Goal: Task Accomplishment & Management: Complete application form

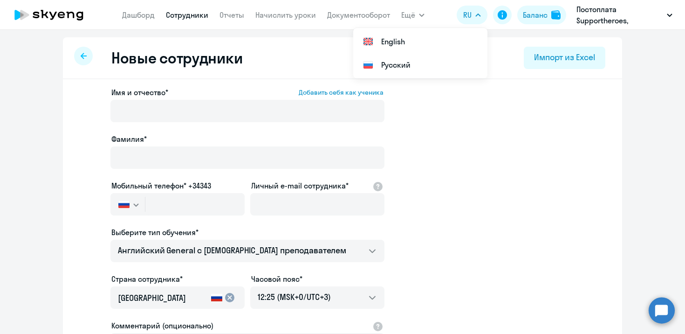
select select "english_adult_not_native_speaker"
select select "3"
click at [79, 13] on icon at bounding box center [49, 14] width 82 height 23
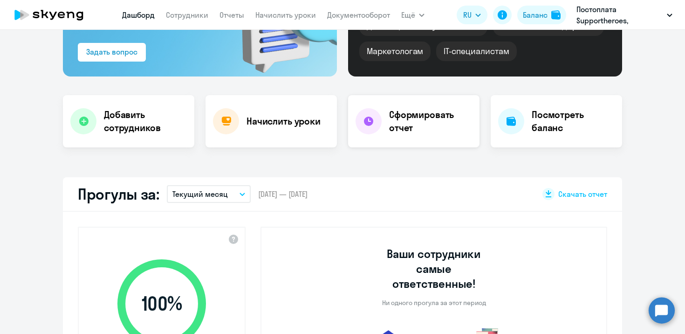
scroll to position [4, 0]
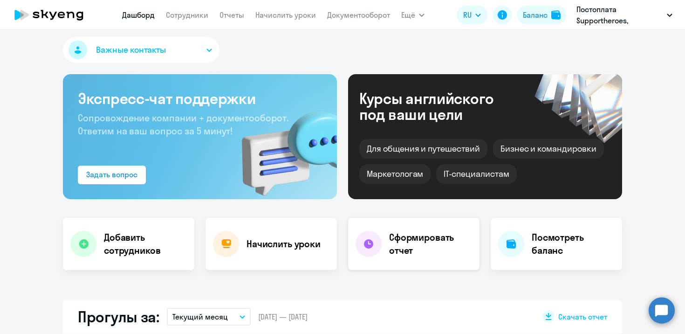
select select "30"
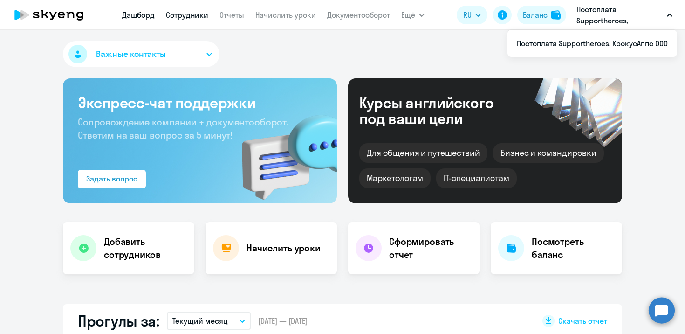
click at [187, 15] on link "Сотрудники" at bounding box center [187, 14] width 42 height 9
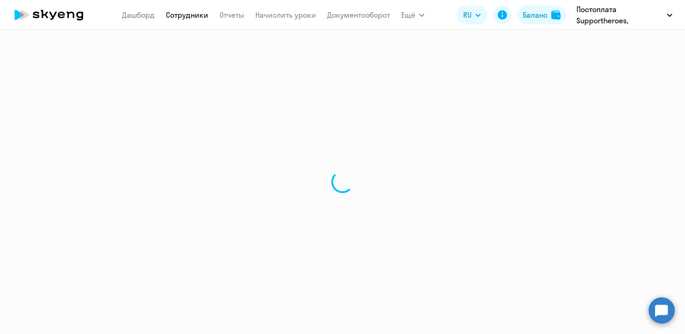
select select "30"
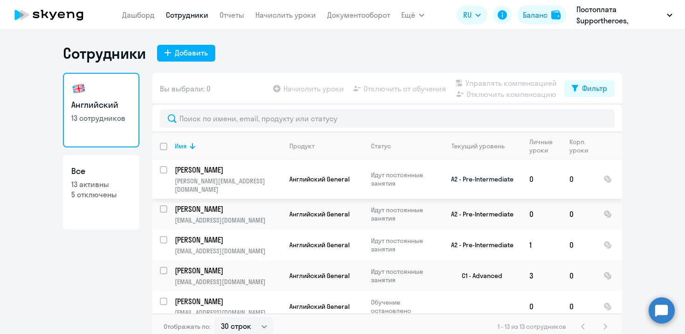
click at [217, 166] on p "[PERSON_NAME]" at bounding box center [227, 170] width 105 height 10
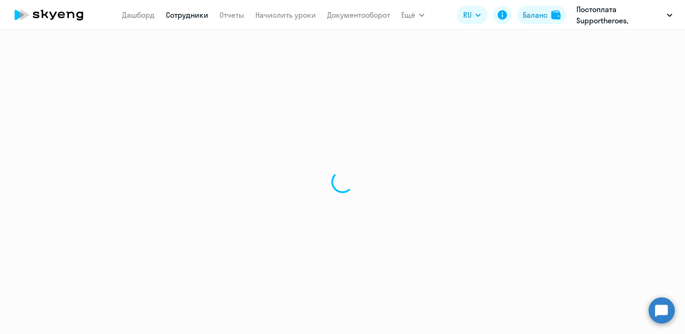
select select "english"
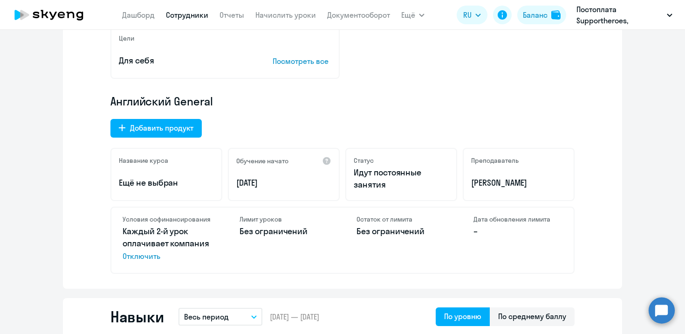
scroll to position [268, 0]
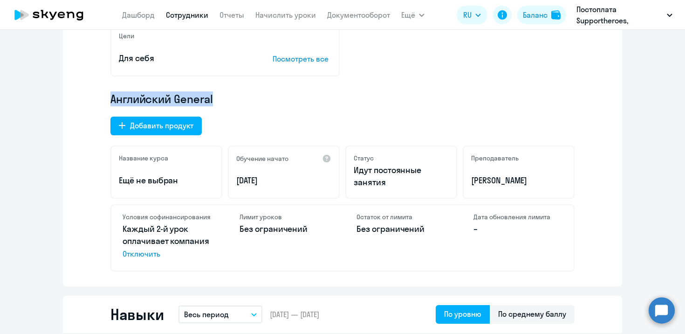
drag, startPoint x: 217, startPoint y: 97, endPoint x: 97, endPoint y: 97, distance: 119.8
click at [97, 97] on div "Текущий уровень • A2 – Pre-Intermediate A2 +39% B1 Пройдено 80 уроков До повыше…" at bounding box center [342, 99] width 559 height 373
copy span "Английский General"
click at [360, 12] on link "Документооборот" at bounding box center [358, 14] width 63 height 9
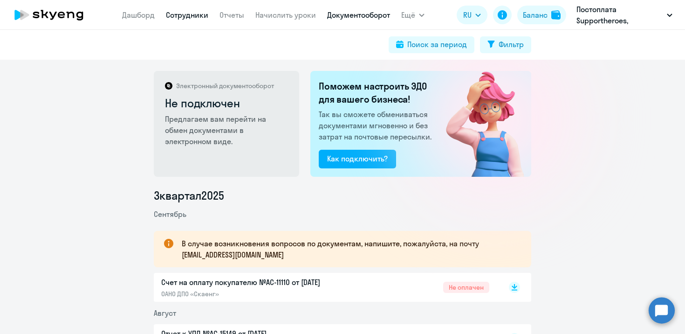
click at [172, 14] on link "Сотрудники" at bounding box center [187, 14] width 42 height 9
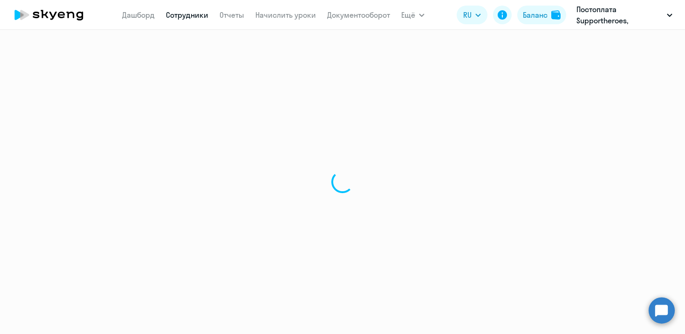
select select "30"
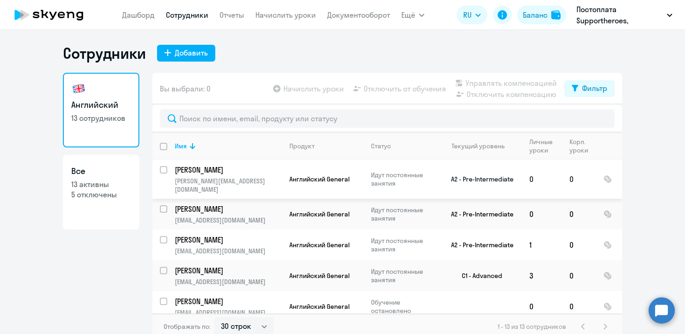
click at [216, 172] on p "[PERSON_NAME]" at bounding box center [227, 170] width 105 height 10
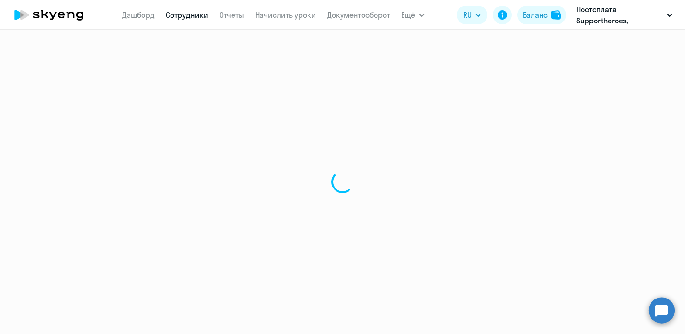
select select "english"
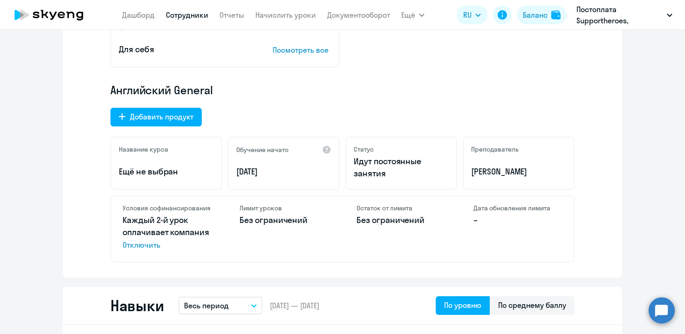
scroll to position [239, 0]
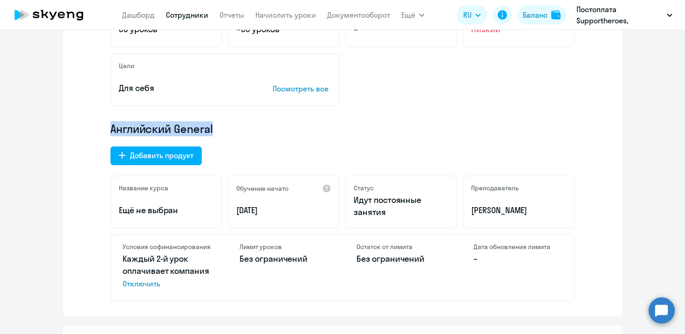
drag, startPoint x: 219, startPoint y: 130, endPoint x: 110, endPoint y: 128, distance: 109.6
click at [110, 128] on div "Текущий уровень • A2 – Pre-Intermediate A2 +39% B1 Пройдено 80 уроков До повыше…" at bounding box center [342, 129] width 559 height 373
copy span "Английский General"
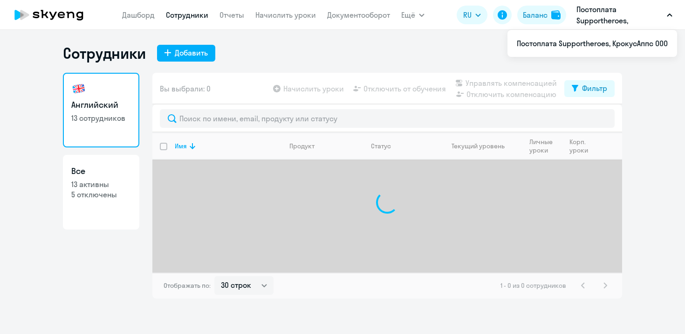
select select "30"
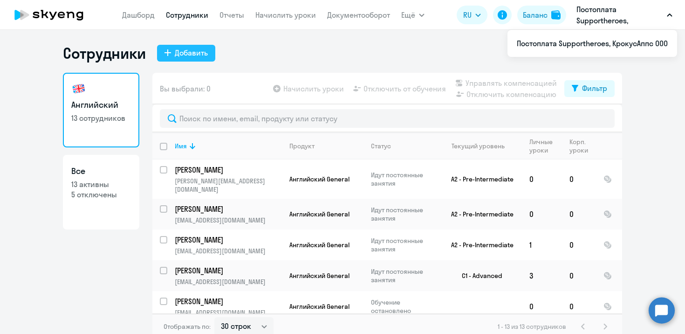
click at [184, 60] on button "Добавить" at bounding box center [186, 53] width 58 height 17
select select "english_adult_not_native_speaker"
select select "3"
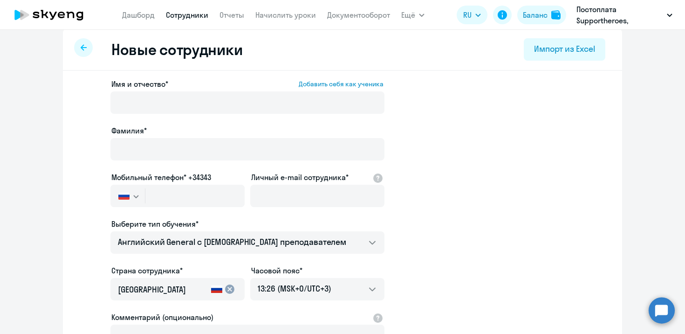
scroll to position [6, 0]
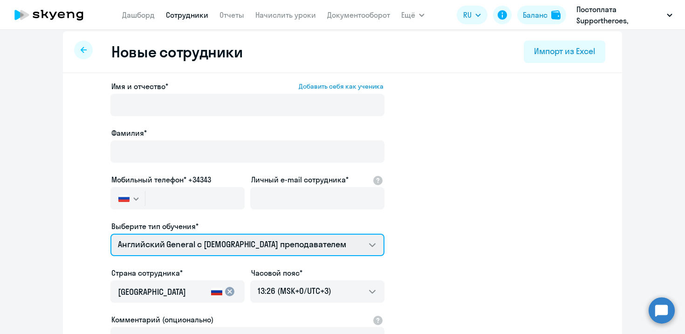
click at [237, 243] on select "Английский General с [DEMOGRAPHIC_DATA] преподавателем Английский General с [DE…" at bounding box center [247, 245] width 274 height 22
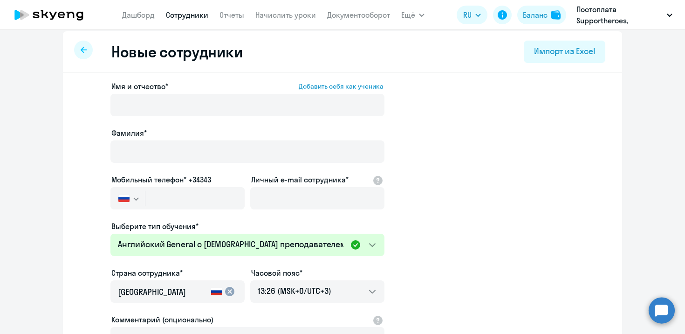
click at [425, 230] on app-new-student-form "Имя и отчество* Добавить себя как ученика [PERSON_NAME]* Мобильный телефон* +34…" at bounding box center [342, 247] width 529 height 332
click at [186, 7] on nav "[PERSON_NAME] Отчеты Начислить уроки Документооборот" at bounding box center [256, 15] width 268 height 19
click at [182, 17] on link "Сотрудники" at bounding box center [187, 14] width 42 height 9
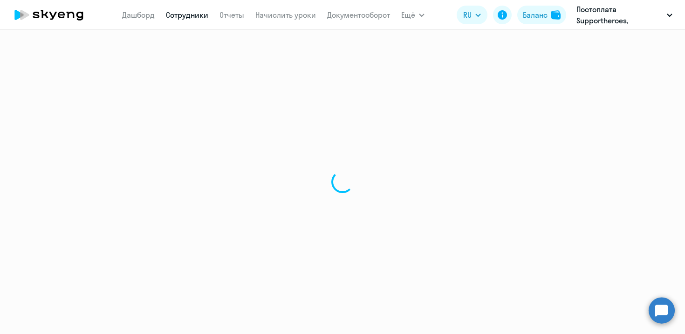
select select "30"
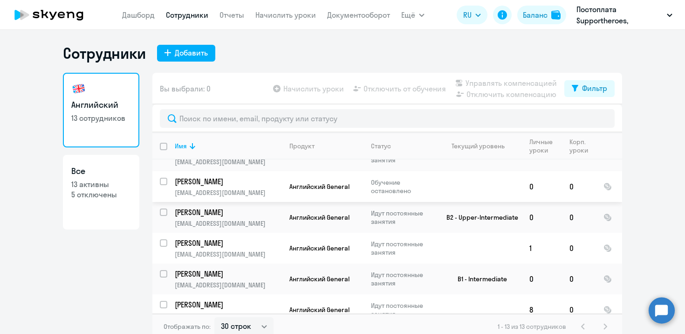
scroll to position [6, 0]
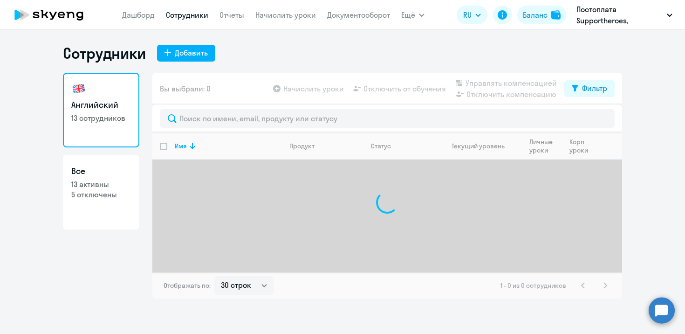
select select "30"
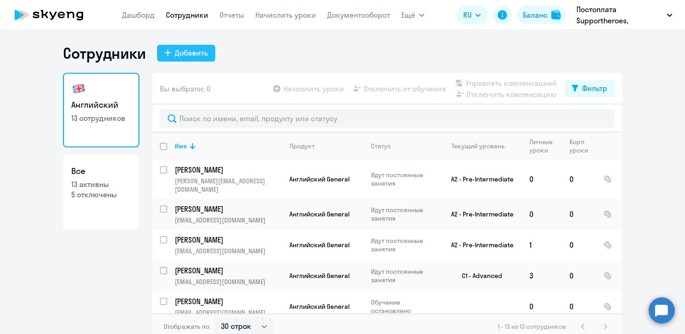
click at [193, 55] on div "Добавить" at bounding box center [191, 52] width 33 height 11
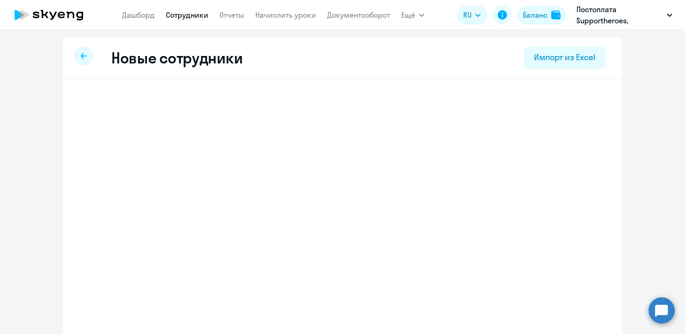
select select "english_adult_not_native_speaker"
select select "3"
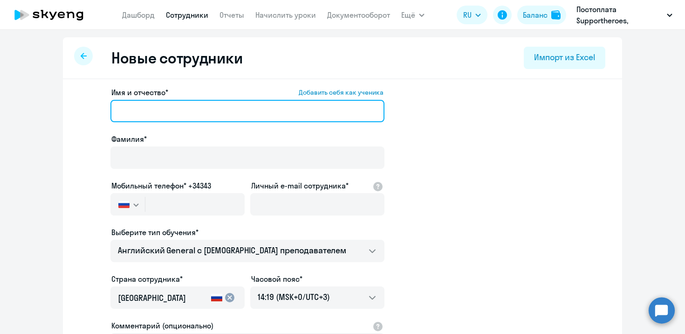
click at [194, 103] on input "Имя и отчество* Добавить себя как ученика" at bounding box center [247, 111] width 274 height 22
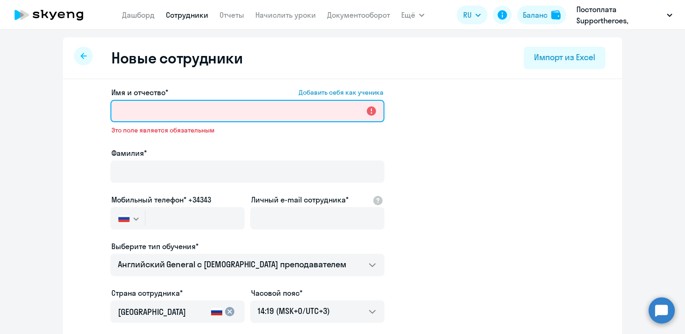
paste input "Городенцева Алина Сергеевна"
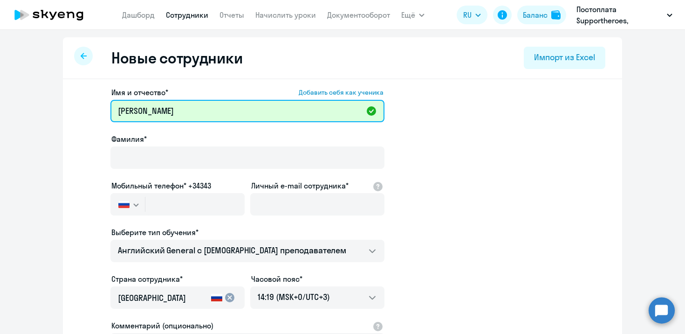
click at [148, 112] on input "Городенцева Алина Сергеевна" at bounding box center [247, 111] width 274 height 22
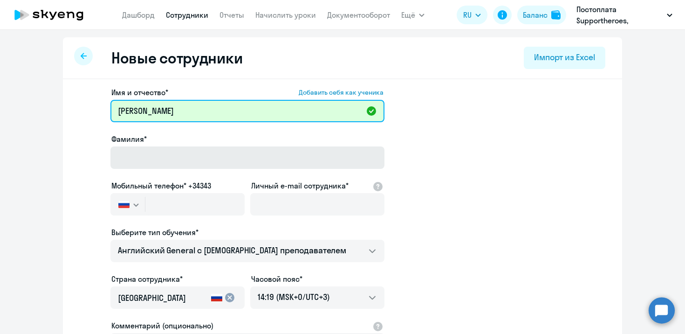
type input "Городенцева Алина Сергеевна"
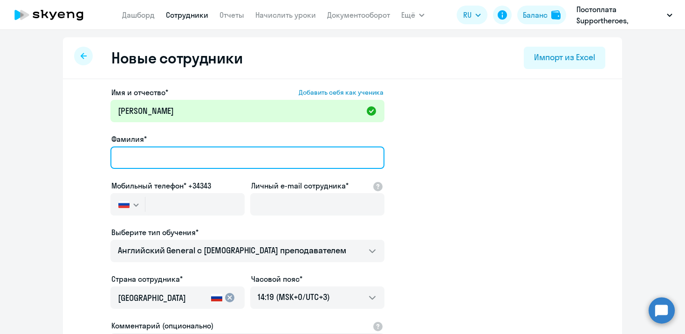
click at [143, 156] on input "Фамилия*" at bounding box center [247, 157] width 274 height 22
paste input "Городенцева"
type input "Городенцева"
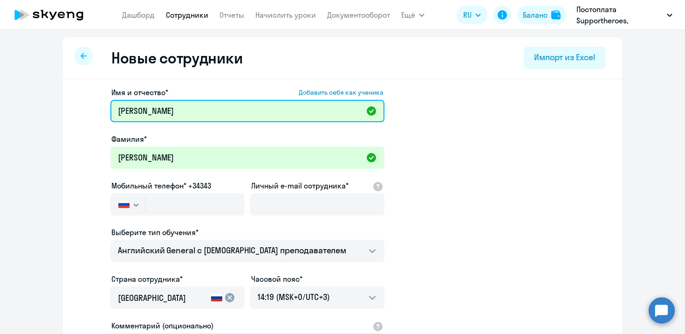
drag, startPoint x: 171, startPoint y: 110, endPoint x: 102, endPoint y: 110, distance: 69.0
click at [102, 110] on app-new-student-form "Имя и отчество* Добавить себя как ученика Городенцева Алина Сергеевна Фамилия* …" at bounding box center [342, 253] width 529 height 332
type input "Алина Сергеевна"
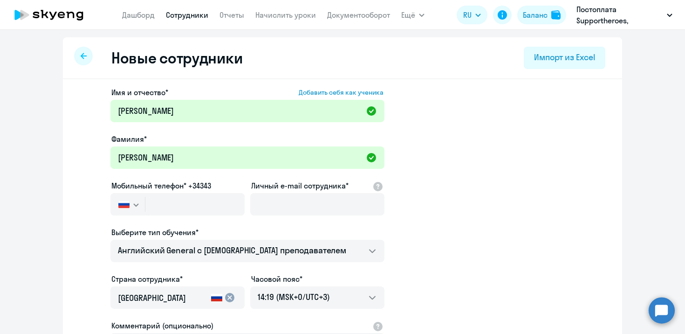
click at [137, 207] on svg-icon "button" at bounding box center [135, 204] width 7 height 7
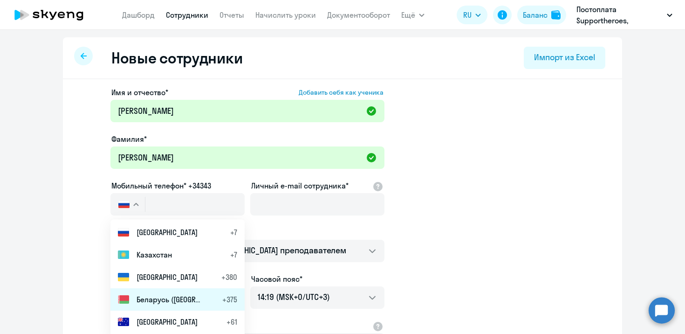
click at [147, 291] on li "Беларусь (Белоруссия) +375" at bounding box center [177, 299] width 134 height 22
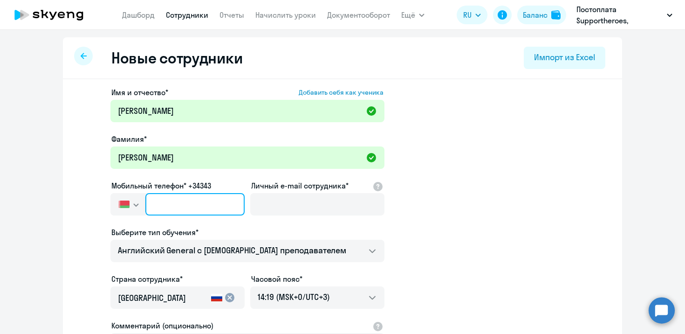
click at [193, 203] on input "text" at bounding box center [194, 204] width 99 height 22
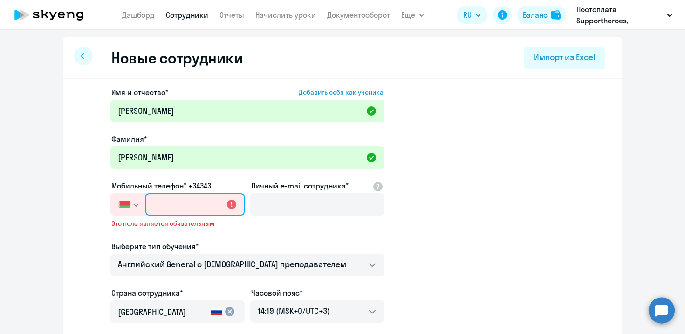
paste input "+375 (29) 120-97-87"
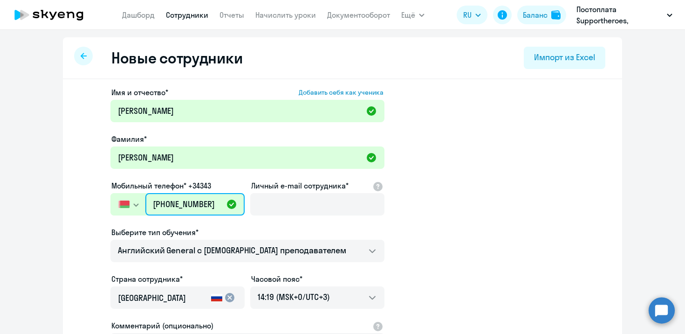
drag, startPoint x: 222, startPoint y: 202, endPoint x: 123, endPoint y: 202, distance: 99.3
click at [123, 202] on div "Россия +7 Казахстан +7 Украина +380 Беларусь (Белоруссия) +375 Австралия +61 Ав…" at bounding box center [177, 204] width 134 height 22
paste input "44) 777-78-31"
type input "+375 (44) 777-78-31"
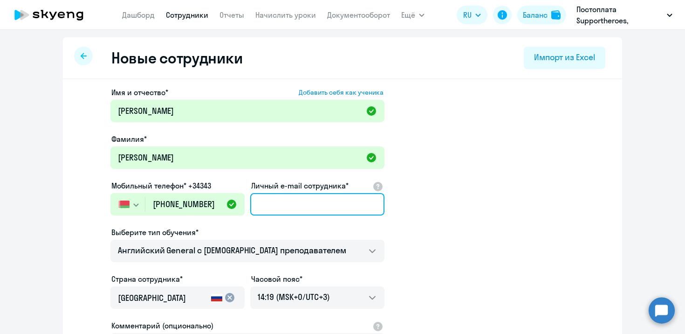
click at [338, 204] on input "Личный e-mail сотрудника*" at bounding box center [317, 204] width 134 height 22
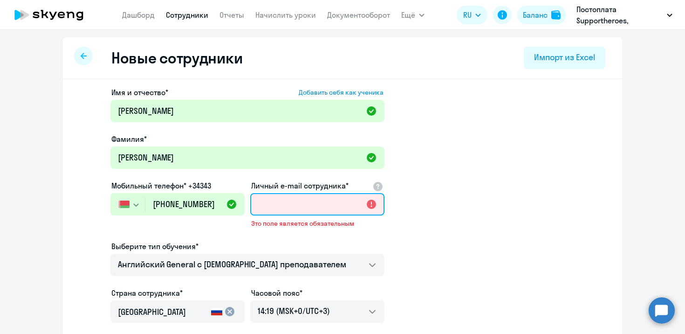
paste input "[EMAIL_ADDRESS][DOMAIN_NAME]"
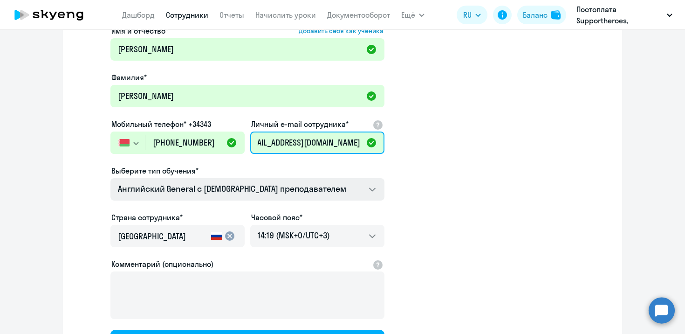
scroll to position [110, 0]
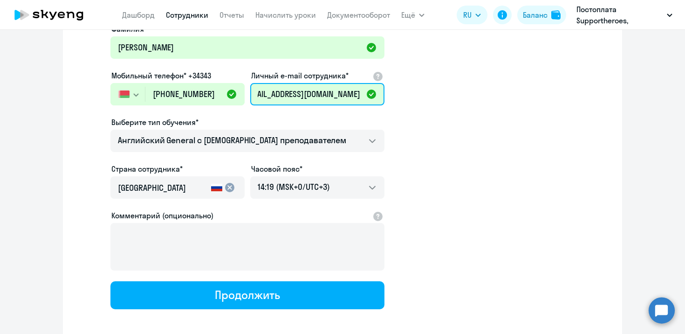
type input "[EMAIL_ADDRESS][DOMAIN_NAME]"
click at [207, 189] on div "cancel" at bounding box center [222, 187] width 30 height 11
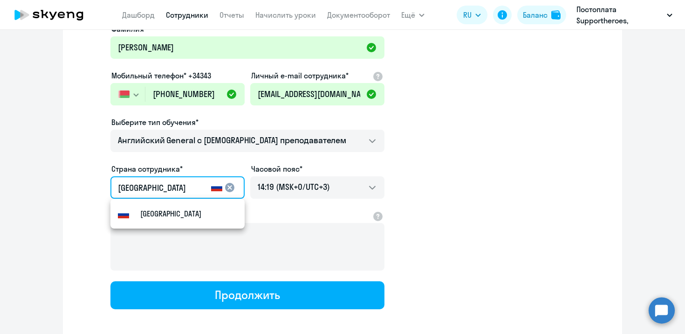
drag, startPoint x: 154, startPoint y: 188, endPoint x: 77, endPoint y: 188, distance: 76.9
click at [78, 188] on app-new-student-form "Имя и отчество* Добавить себя как ученика Алина Сергеевна Фамилия* Городенцева …" at bounding box center [342, 143] width 529 height 332
click at [138, 211] on div "Flag of Belarus Беларусь" at bounding box center [145, 213] width 55 height 11
type input "Беларусь"
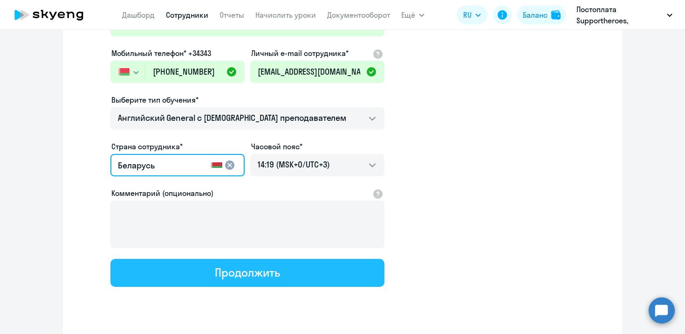
scroll to position [130, 0]
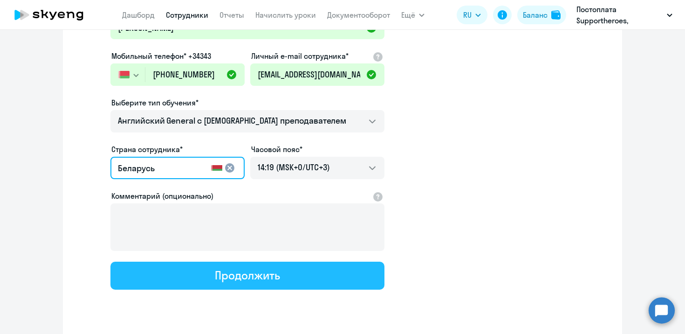
click at [268, 269] on div "Продолжить" at bounding box center [247, 275] width 65 height 15
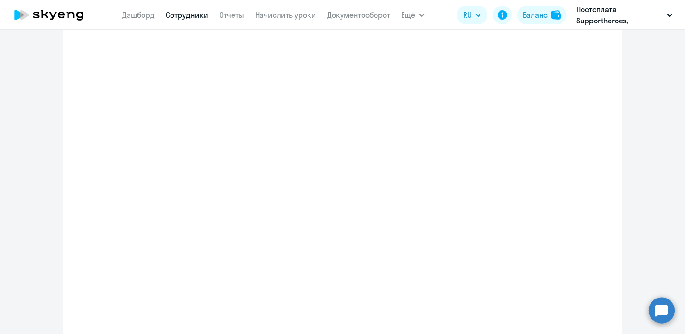
select select "english_adult_not_native_speaker"
select select "3"
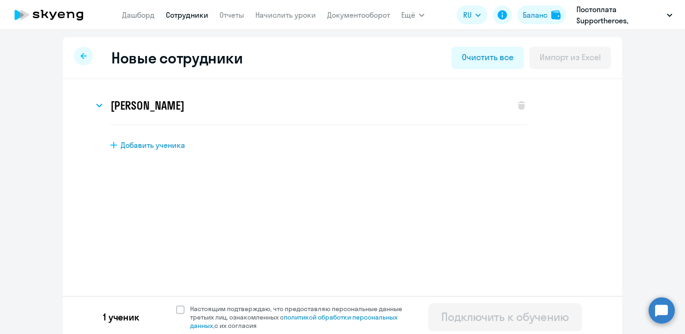
scroll to position [4, 0]
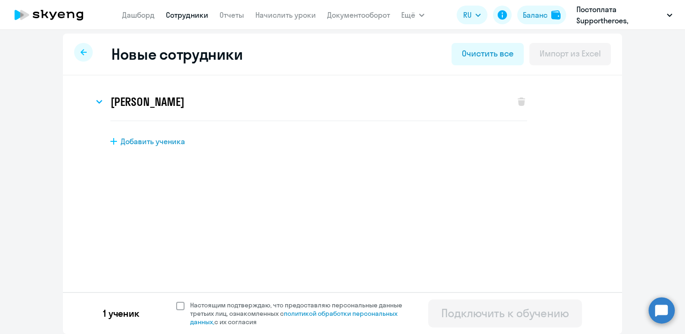
click at [178, 306] on span at bounding box center [180, 306] width 8 height 8
click at [176, 301] on input "Настоящим подтверждаю, что предоставляю персональные данные третьих лиц, ознако…" at bounding box center [176, 300] width 0 height 0
checkbox input "true"
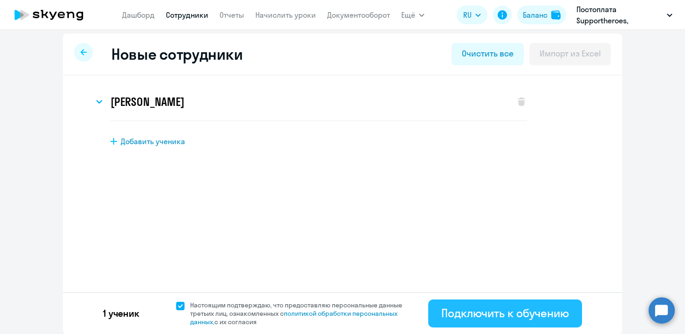
click at [508, 310] on div "Подключить к обучению" at bounding box center [505, 312] width 128 height 15
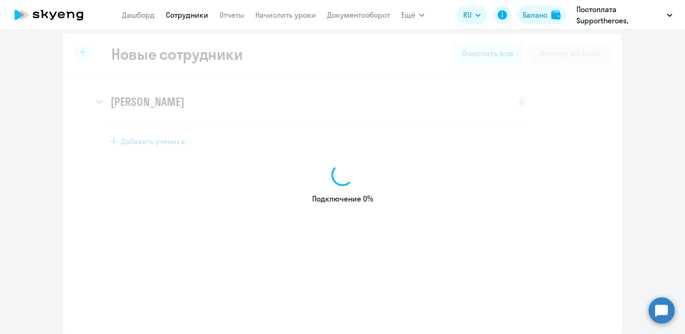
select select "english_adult_not_native_speaker"
select select "3"
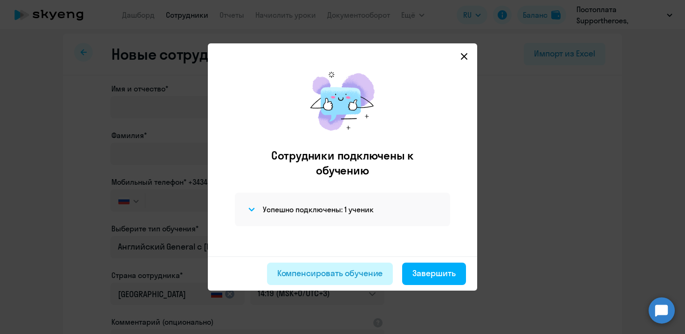
click at [357, 271] on div "Компенсировать обучение" at bounding box center [330, 273] width 106 height 12
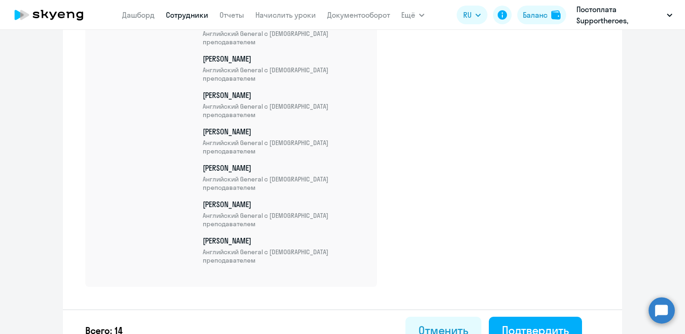
scroll to position [532, 0]
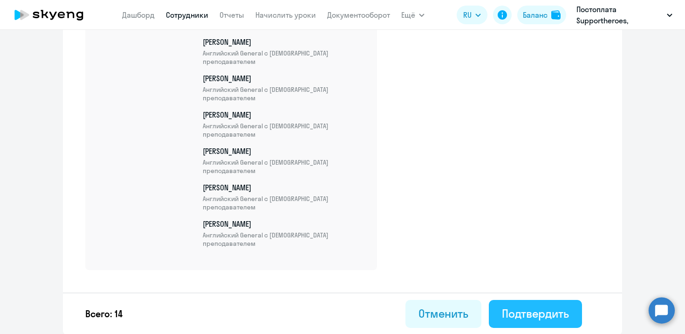
click at [536, 317] on div "Подтвердить" at bounding box center [535, 313] width 67 height 15
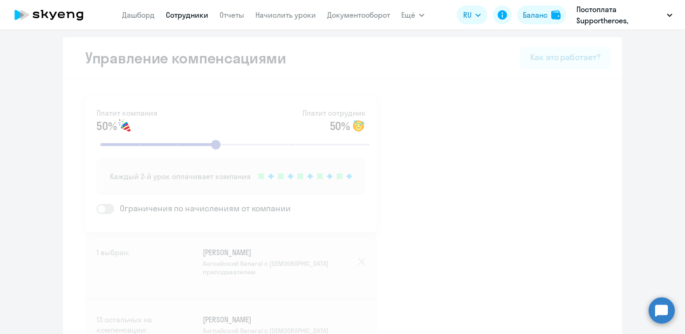
select select "30"
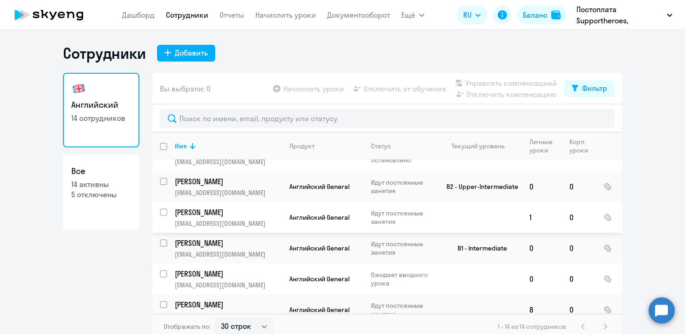
scroll to position [6, 0]
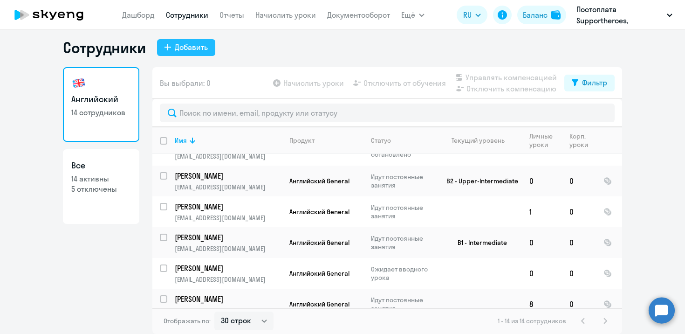
click at [183, 44] on div "Добавить" at bounding box center [191, 46] width 33 height 11
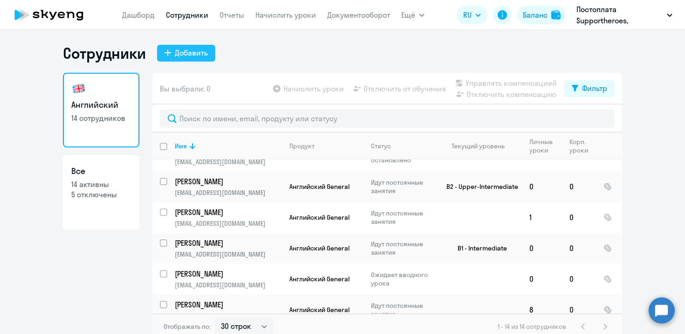
select select "english_adult_not_native_speaker"
select select "3"
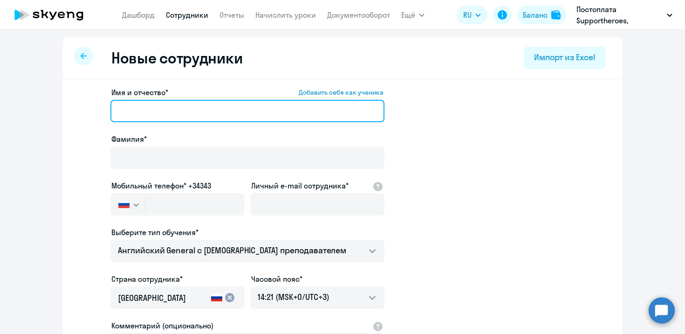
click at [231, 110] on input "Имя и отчество* Добавить себя как ученика" at bounding box center [247, 111] width 274 height 22
paste input "Щербенок Игорь Александрович"
click at [139, 111] on input "Щербенок Игорь Александрович" at bounding box center [247, 111] width 274 height 22
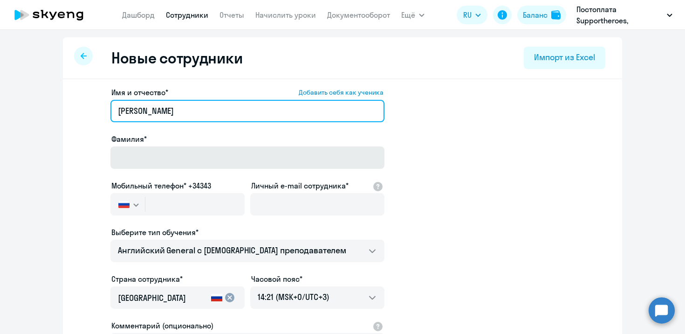
type input "Щербенок Игорь Александрович"
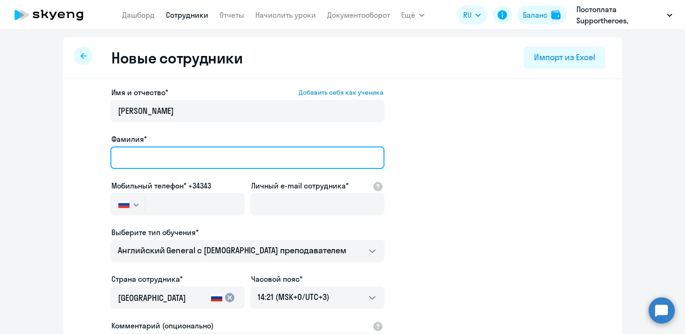
click at [143, 151] on input "Фамилия*" at bounding box center [247, 157] width 274 height 22
paste input "Щербенок"
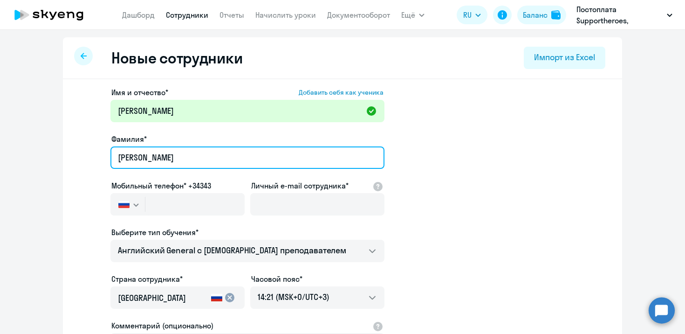
type input "Щербенок"
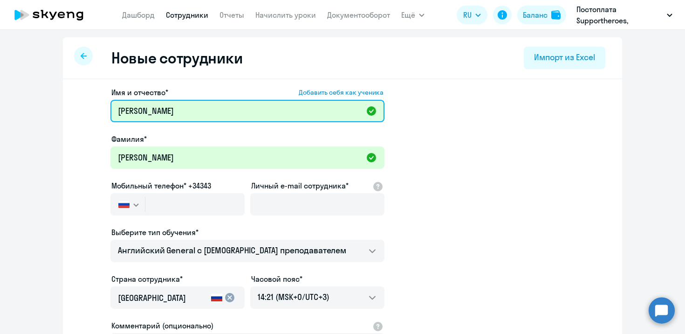
drag, startPoint x: 161, startPoint y: 110, endPoint x: 93, endPoint y: 111, distance: 68.5
click at [93, 110] on app-new-student-form "Имя и отчество* Добавить себя как ученика Щербенок Игорь Александрович Фамилия*…" at bounding box center [342, 253] width 529 height 332
type input "Игорь Александрович"
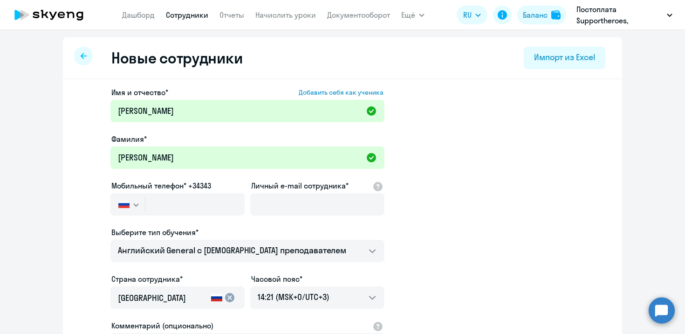
click at [132, 205] on svg-icon "button" at bounding box center [135, 204] width 7 height 7
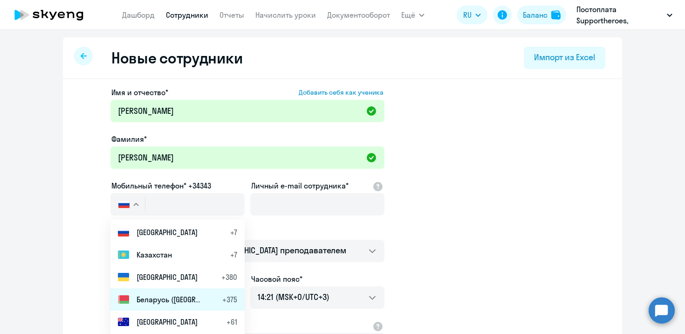
click at [161, 296] on span "Беларусь ([GEOGRAPHIC_DATA])" at bounding box center [169, 299] width 65 height 11
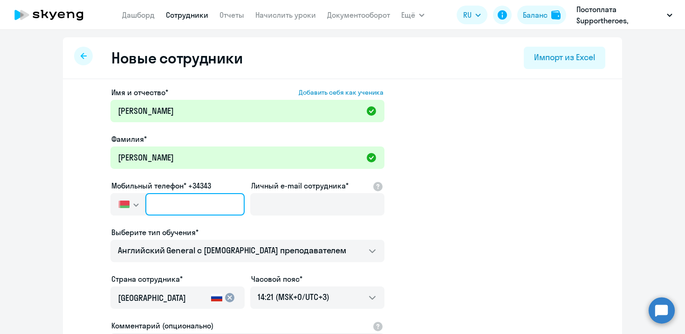
click at [188, 201] on input "text" at bounding box center [194, 204] width 99 height 22
paste input "+375 (29) 559-98-81"
type input "+375 (29) 559-98-81"
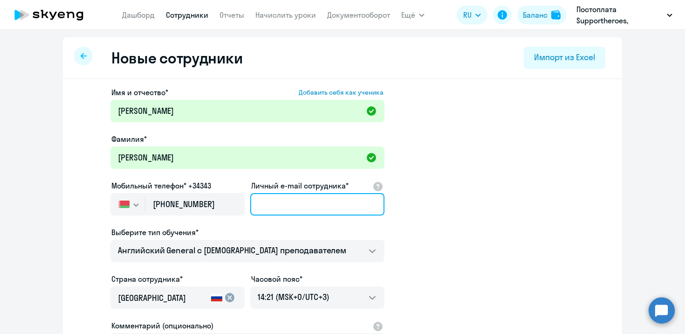
click at [293, 214] on input "Личный e-mail сотрудника*" at bounding box center [317, 204] width 134 height 22
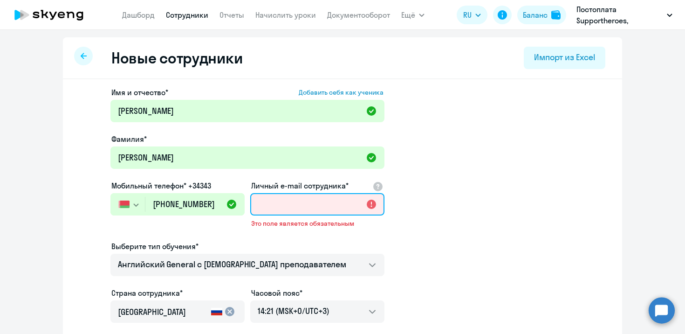
paste input "[PERSON_NAME][EMAIL_ADDRESS][DOMAIN_NAME]"
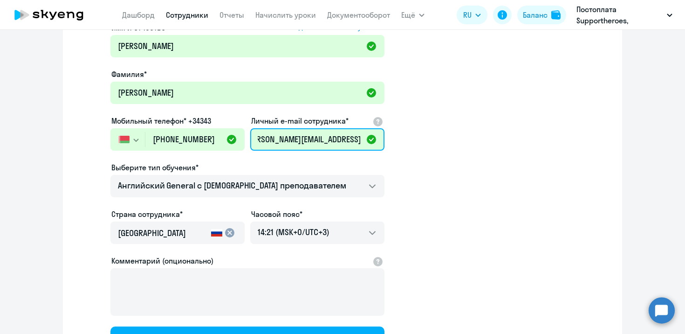
scroll to position [100, 0]
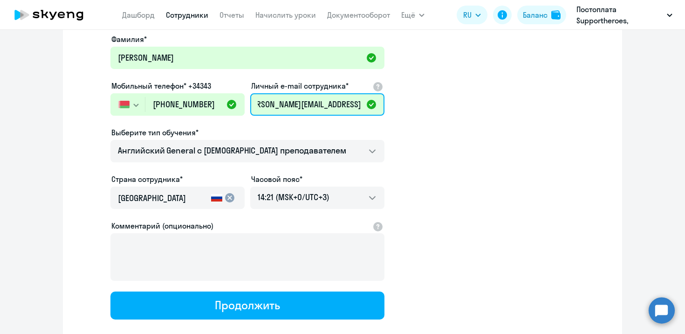
type input "[PERSON_NAME][EMAIL_ADDRESS][DOMAIN_NAME]"
click at [172, 202] on input "Россия" at bounding box center [162, 198] width 89 height 12
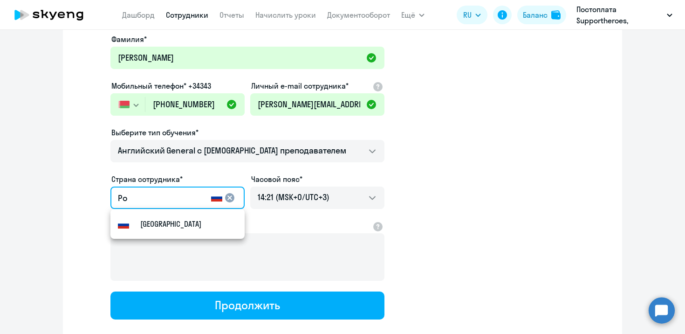
type input "Р"
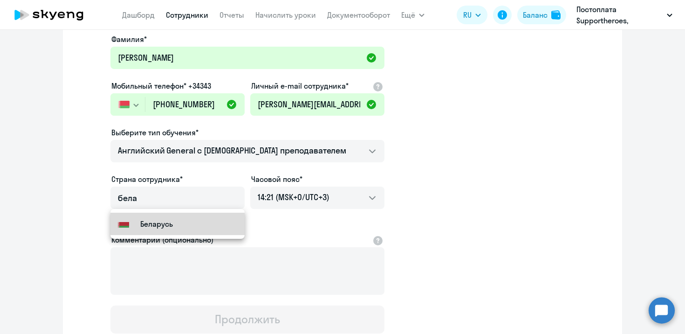
click at [141, 230] on mat-option "Flag of Belarus Беларусь" at bounding box center [177, 224] width 134 height 22
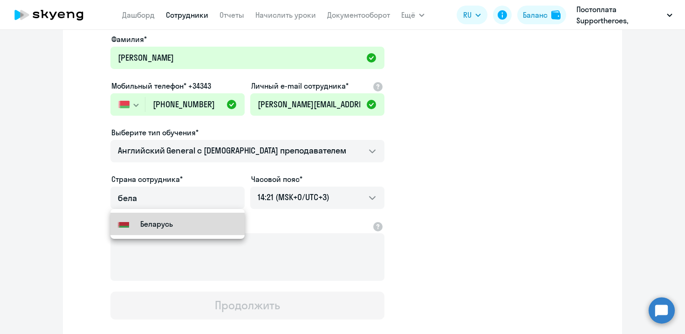
type input "Беларусь"
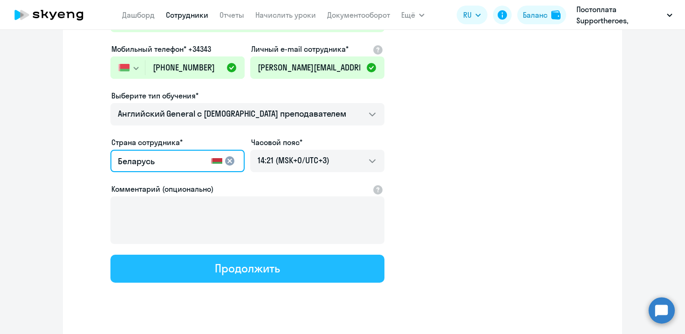
scroll to position [138, 0]
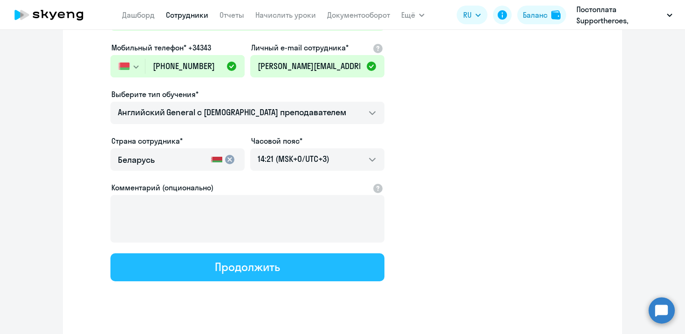
click at [278, 266] on div "Продолжить" at bounding box center [247, 266] width 65 height 15
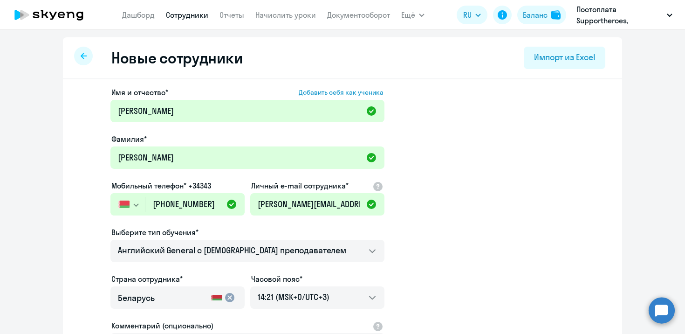
select select "english_adult_not_native_speaker"
select select "3"
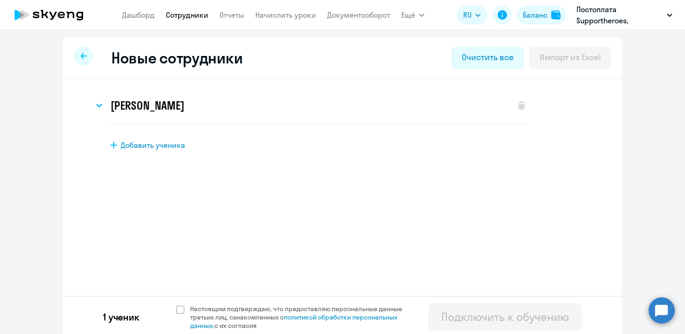
scroll to position [0, 0]
click at [183, 307] on span at bounding box center [180, 309] width 8 height 8
click at [176, 304] on input "Настоящим подтверждаю, что предоставляю персональные данные третьих лиц, ознако…" at bounding box center [176, 304] width 0 height 0
checkbox input "true"
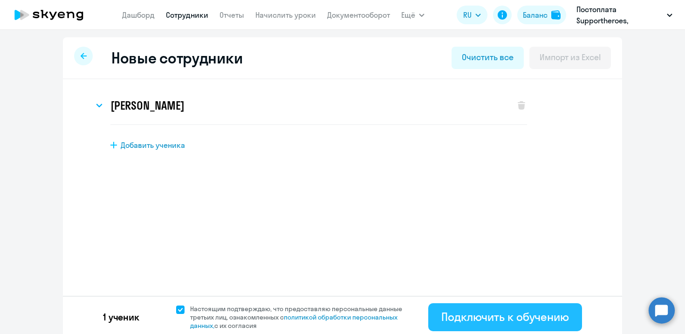
click at [475, 317] on div "Подключить к обучению" at bounding box center [505, 316] width 128 height 15
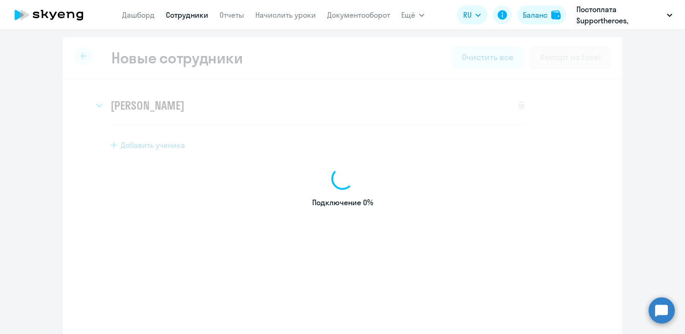
select select "english_adult_not_native_speaker"
select select "3"
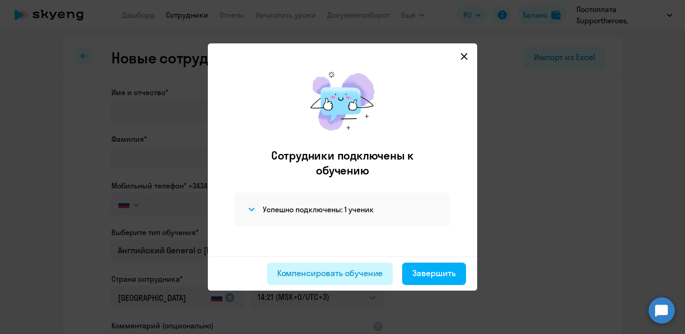
click at [349, 278] on div "Компенсировать обучение" at bounding box center [330, 273] width 106 height 12
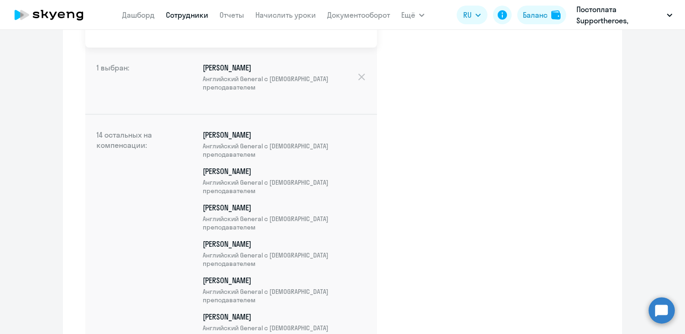
scroll to position [568, 0]
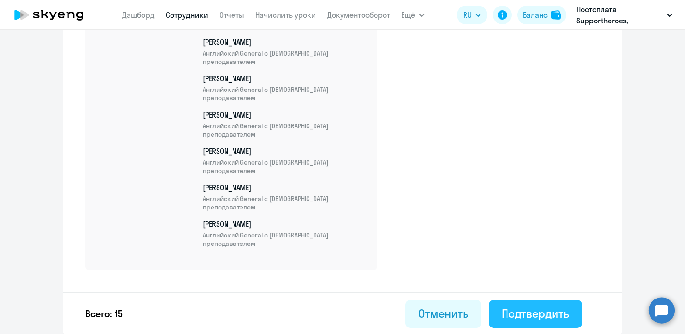
click at [534, 312] on div "Подтвердить" at bounding box center [535, 313] width 67 height 15
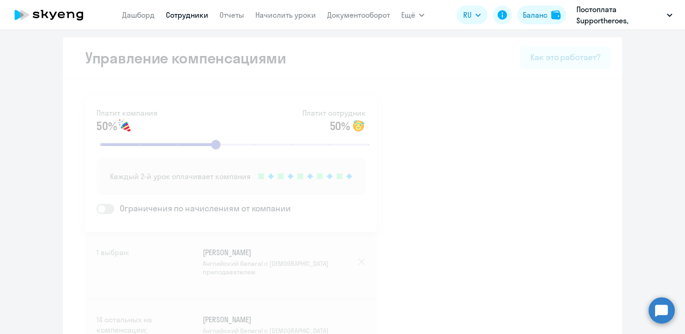
select select "30"
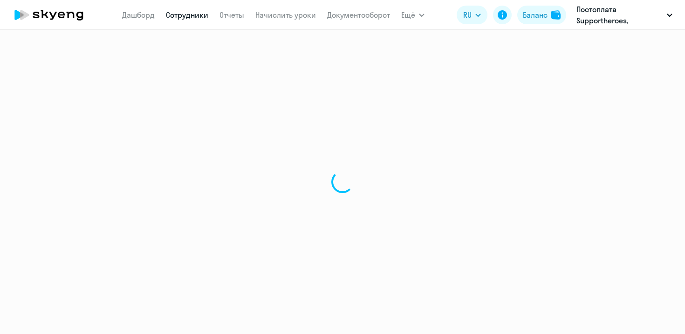
select select "30"
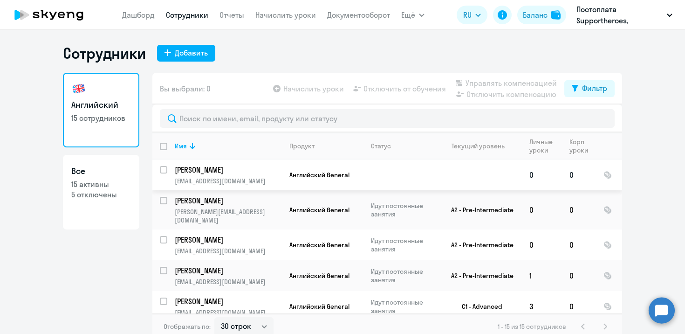
click at [225, 171] on p "Щербенок Игорь" at bounding box center [227, 170] width 105 height 10
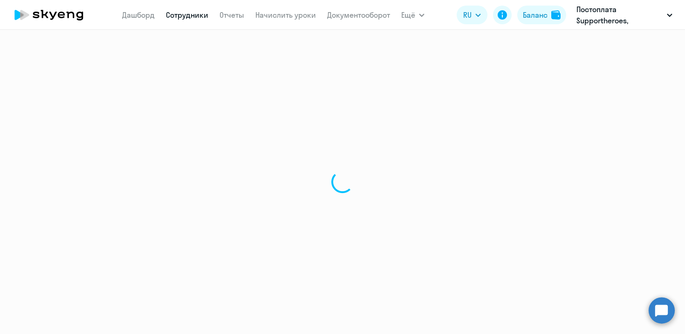
select select "english"
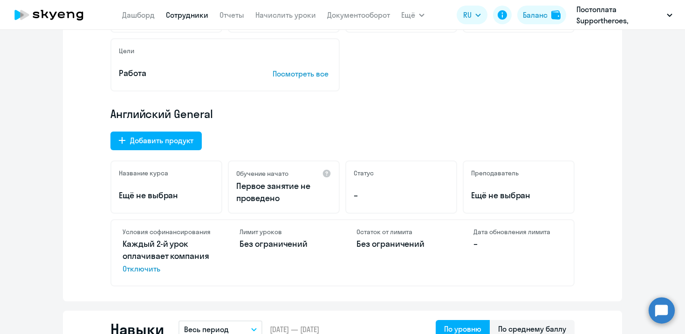
scroll to position [298, 0]
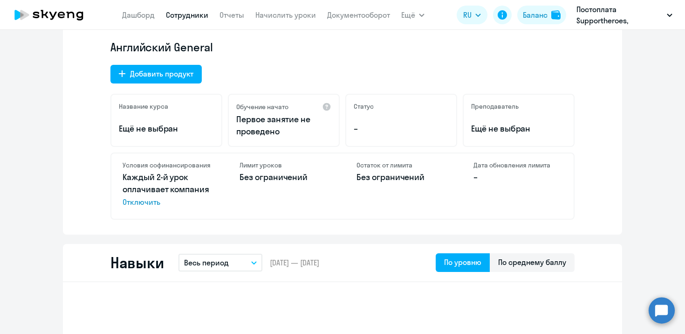
click at [68, 12] on icon at bounding box center [71, 15] width 8 height 7
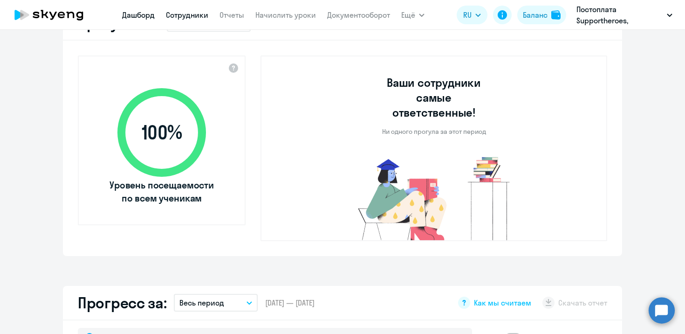
click at [188, 16] on link "Сотрудники" at bounding box center [187, 14] width 42 height 9
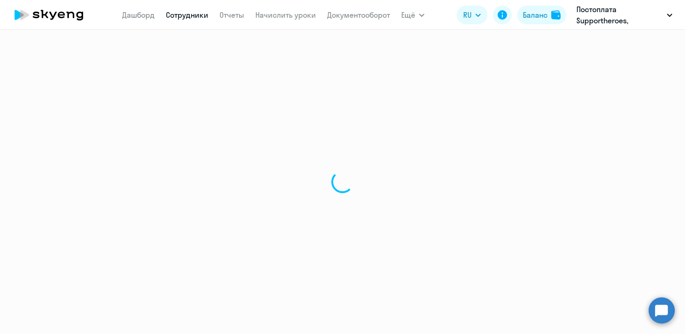
select select "30"
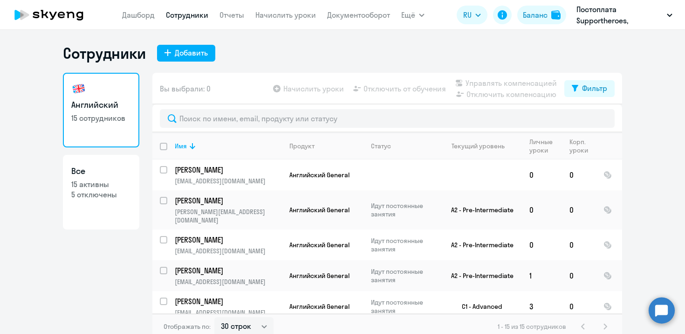
click at [662, 306] on circle at bounding box center [662, 310] width 26 height 26
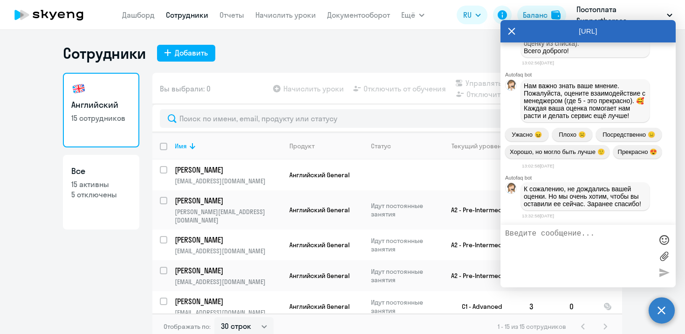
click at [576, 241] on textarea at bounding box center [578, 255] width 147 height 53
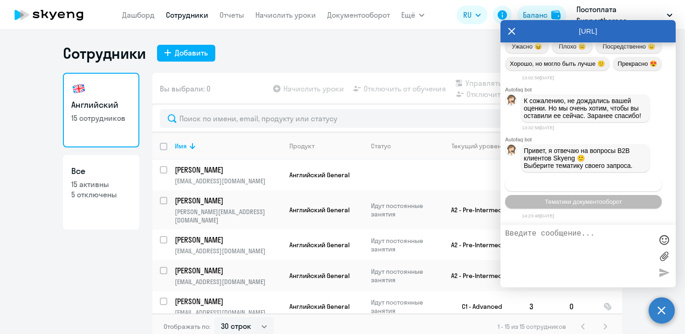
click at [585, 184] on span "Операционное сопровождение" at bounding box center [584, 184] width 88 height 7
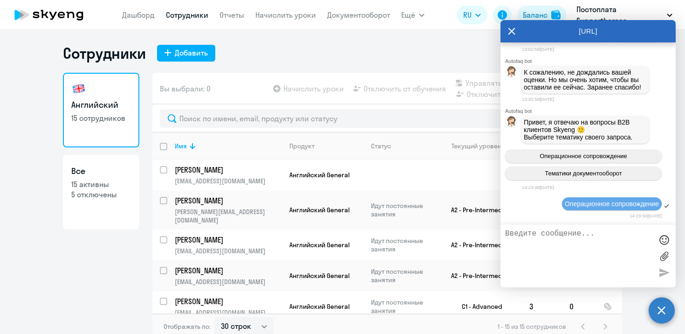
scroll to position [22078, 0]
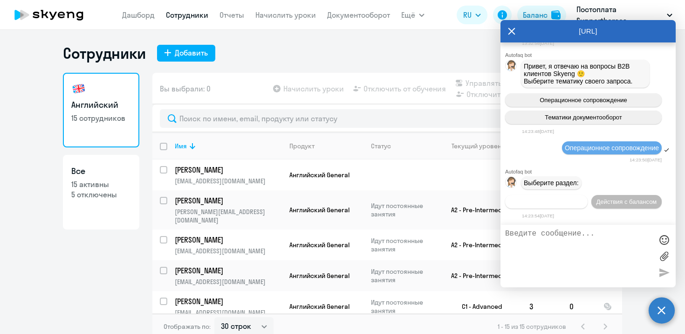
click at [550, 200] on span "Действия по сотрудникам" at bounding box center [546, 201] width 72 height 7
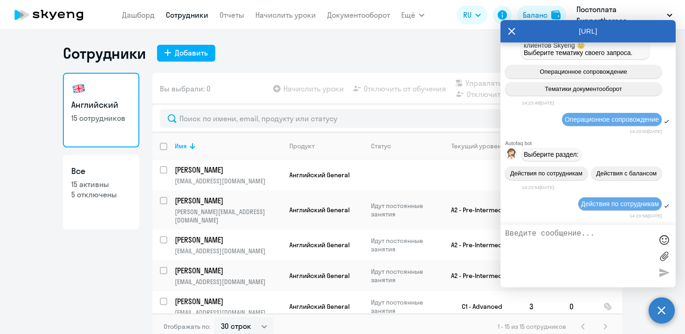
scroll to position [22201, 0]
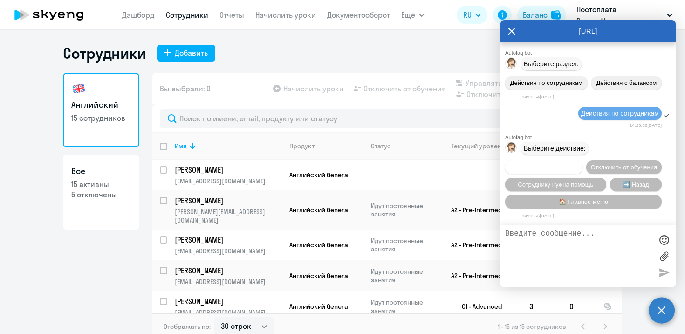
click at [553, 166] on span "Подключить к обучению" at bounding box center [544, 167] width 68 height 7
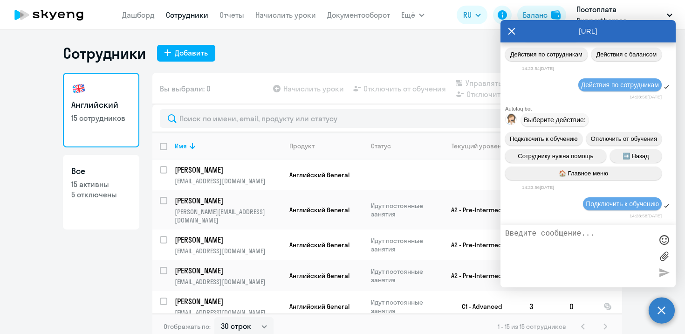
scroll to position [22325, 0]
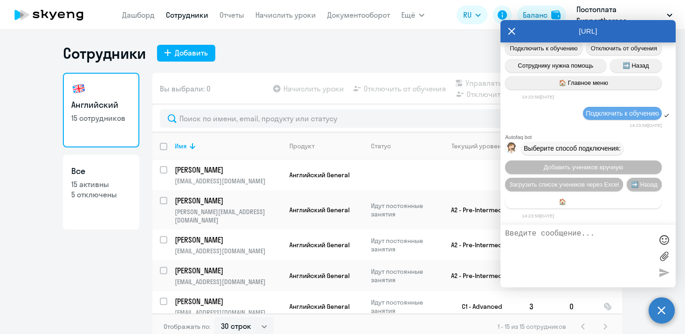
click at [576, 199] on span "🏠 Главное меню" at bounding box center [583, 201] width 49 height 7
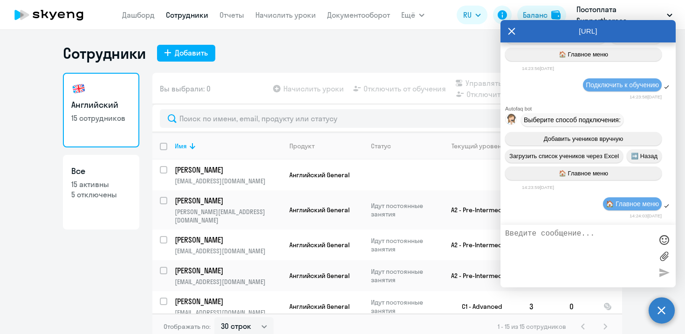
scroll to position [22414, 0]
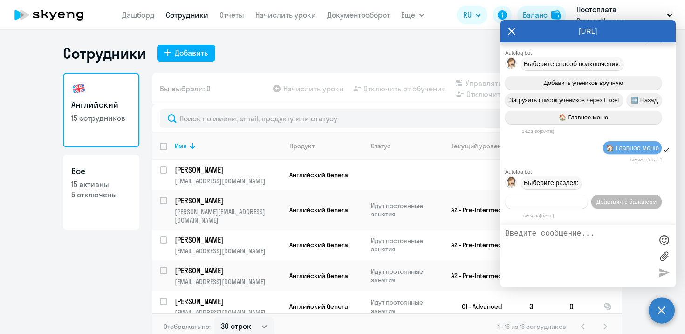
click at [562, 200] on span "Действия по сотрудникам" at bounding box center [546, 201] width 72 height 7
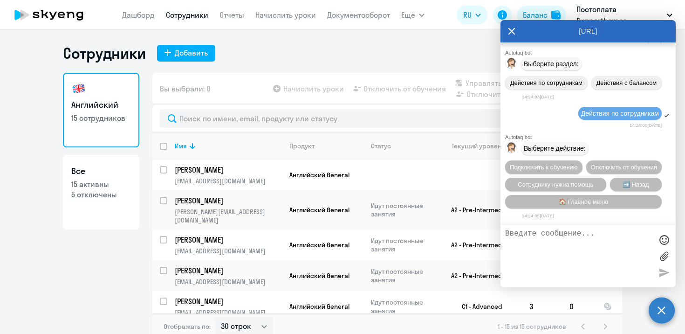
scroll to position [22537, 0]
click at [567, 184] on span "Сотруднику нужна помощь" at bounding box center [556, 184] width 76 height 7
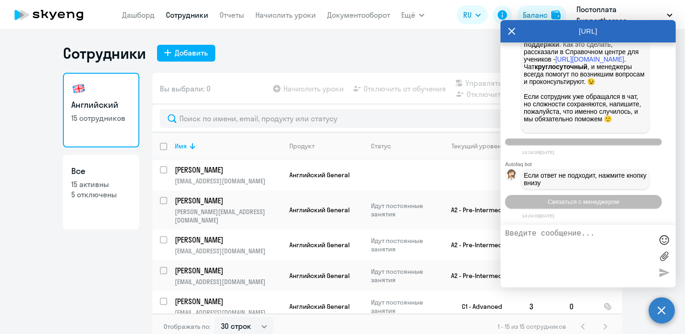
scroll to position [22867, 0]
click at [569, 199] on span "Связаться с менеджером" at bounding box center [583, 201] width 71 height 7
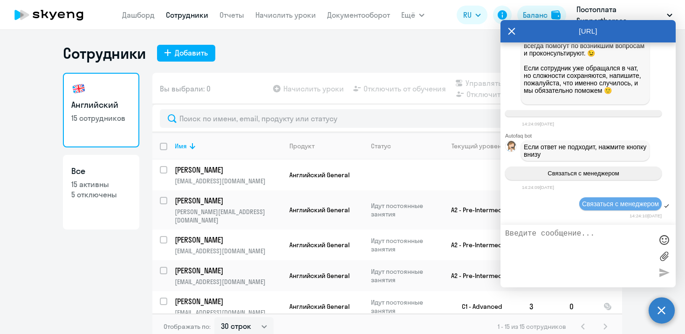
click at [551, 244] on textarea at bounding box center [578, 255] width 147 height 53
paste textarea "[PERSON_NAME][EMAIL_ADDRESS][DOMAIN_NAME]"
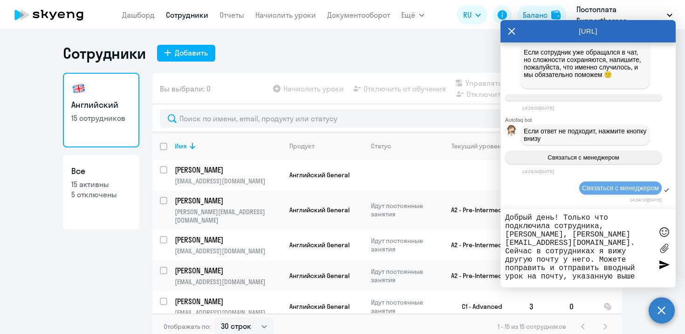
type textarea "Добрый день! Только что подключила сотрудника, Щербенок Игорь, ihar.shcharbiano…"
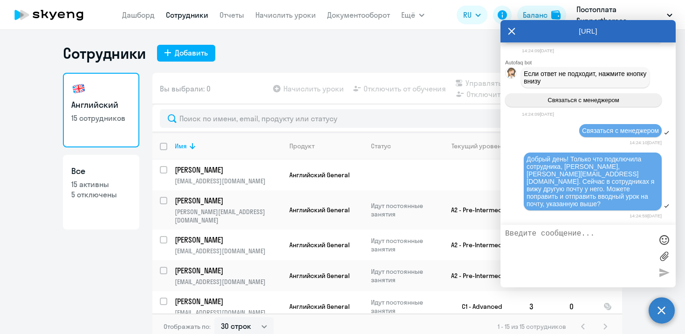
scroll to position [22965, 0]
click at [513, 28] on icon at bounding box center [511, 31] width 7 height 22
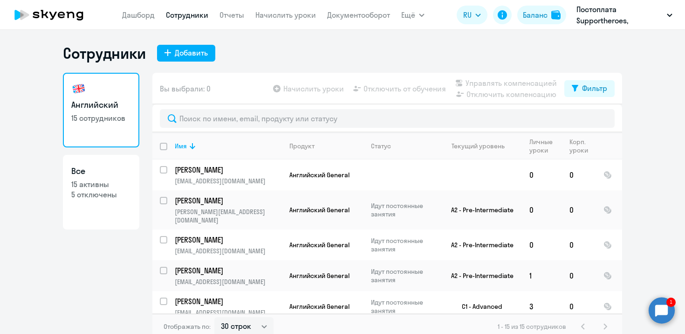
click at [655, 307] on circle at bounding box center [662, 310] width 26 height 26
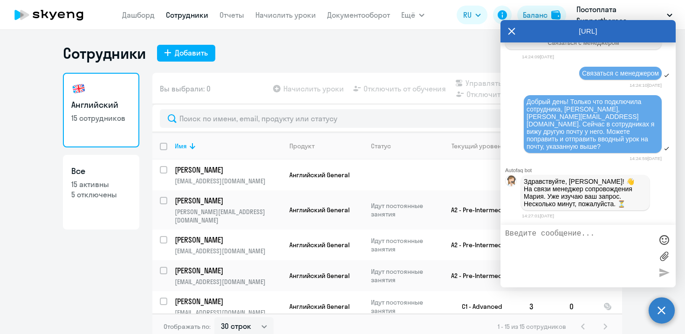
scroll to position [23027, 0]
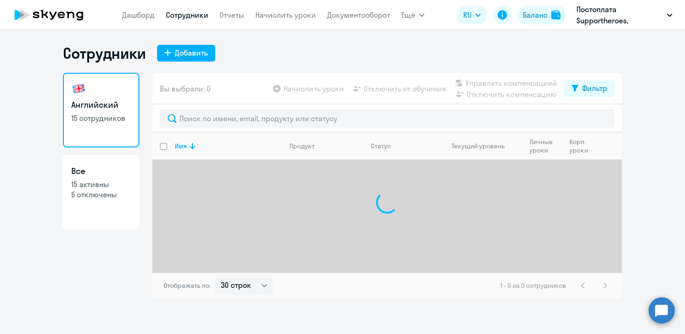
select select "30"
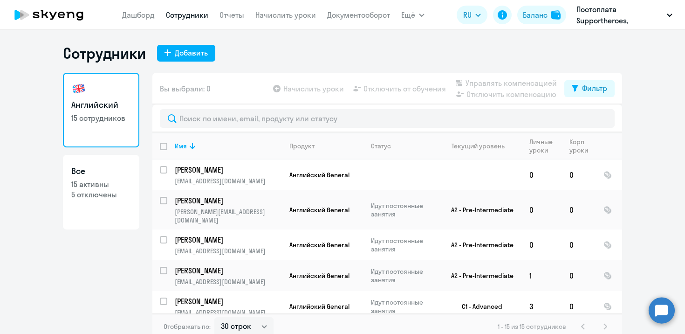
click at [661, 315] on circle at bounding box center [662, 310] width 26 height 26
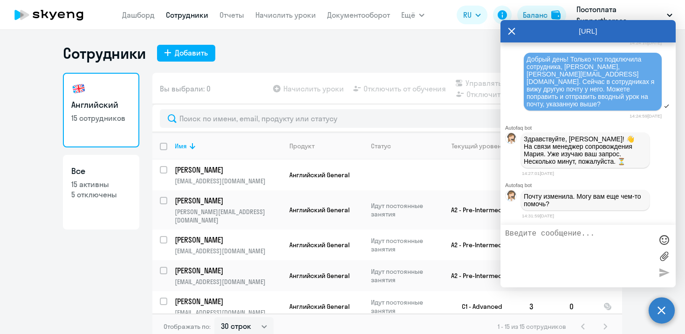
scroll to position [23071, 0]
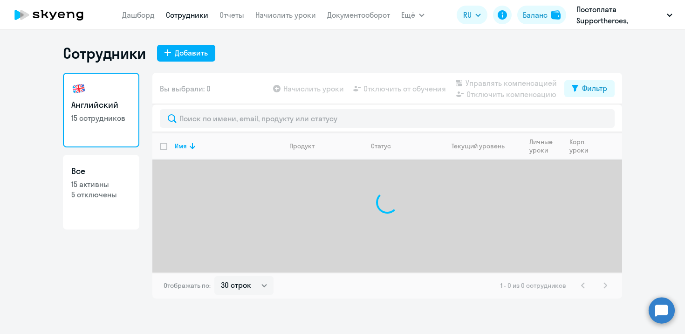
select select "30"
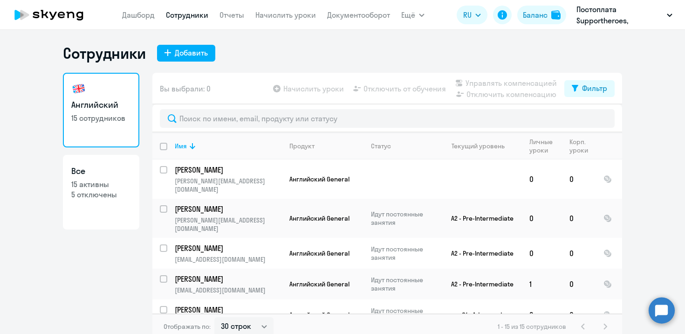
click at [655, 304] on circle at bounding box center [662, 310] width 26 height 26
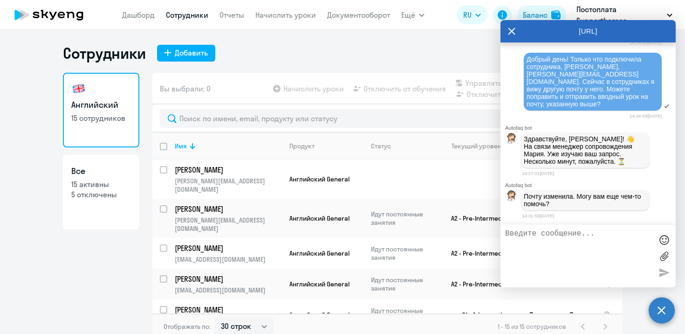
scroll to position [23071, 0]
click at [553, 235] on textarea at bounding box center [578, 255] width 147 height 53
type textarea "это все, спасибо!"
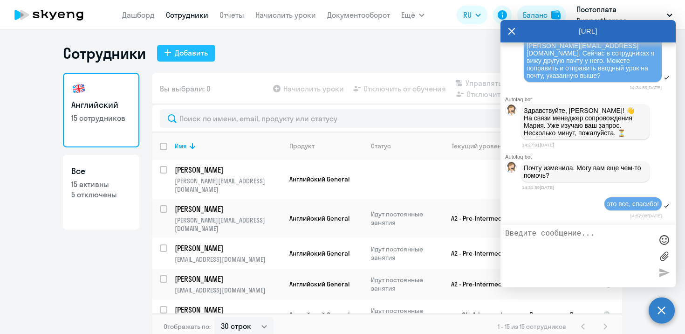
click at [177, 48] on div "Добавить" at bounding box center [191, 52] width 33 height 11
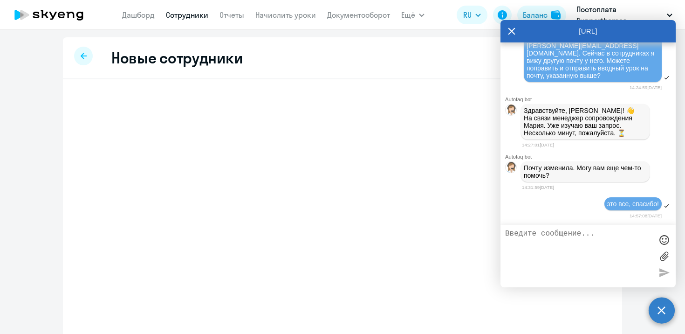
select select "english_adult_not_native_speaker"
select select "3"
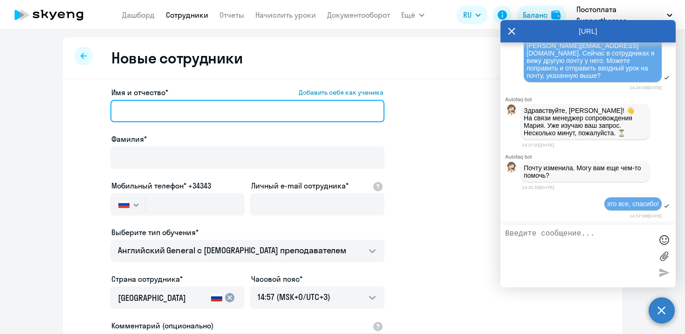
click at [178, 108] on input "Имя и отчество* Добавить себя как ученика" at bounding box center [247, 111] width 274 height 22
paste input "Вакулина Юлия Васильевна"
drag, startPoint x: 156, startPoint y: 111, endPoint x: 101, endPoint y: 111, distance: 55.0
click at [101, 111] on app-new-student-form "Имя и отчество* Добавить себя как ученика Вакулина Юлия Васильевна Фамилия* Моб…" at bounding box center [342, 253] width 529 height 332
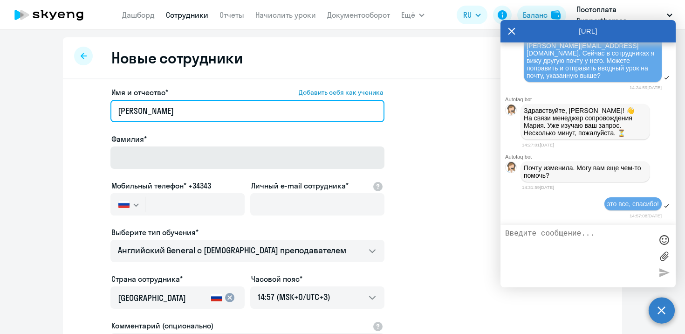
type input "Вакулина Юлия Васильевна"
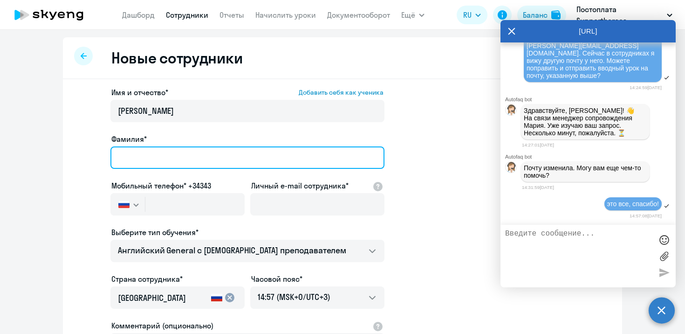
click at [140, 151] on input "Фамилия*" at bounding box center [247, 157] width 274 height 22
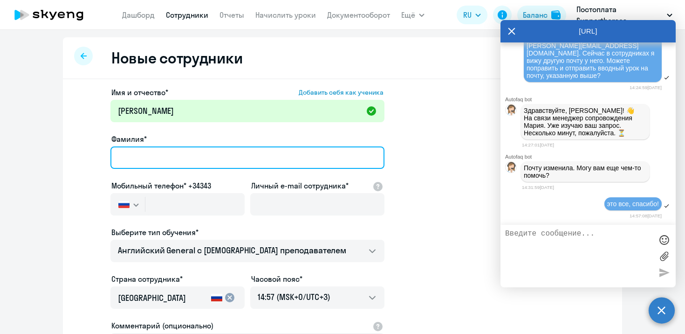
paste input "Вакулина"
type input "Вакулина"
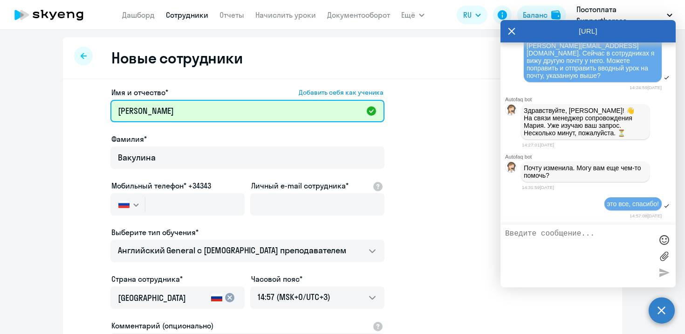
click at [134, 112] on input "Вакулина Юлия Васильевна" at bounding box center [247, 111] width 274 height 22
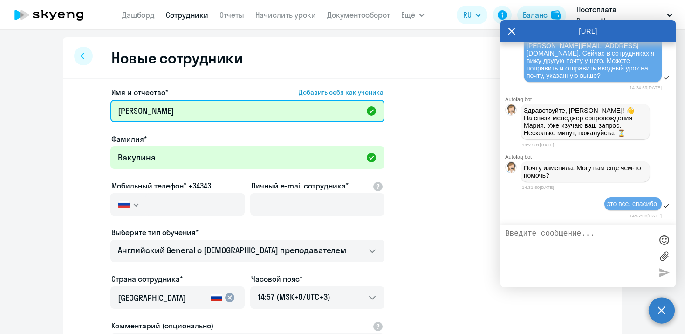
click at [134, 112] on input "Вакулина Юлия Васильевна" at bounding box center [247, 111] width 274 height 22
type input "Юлия Васильевна"
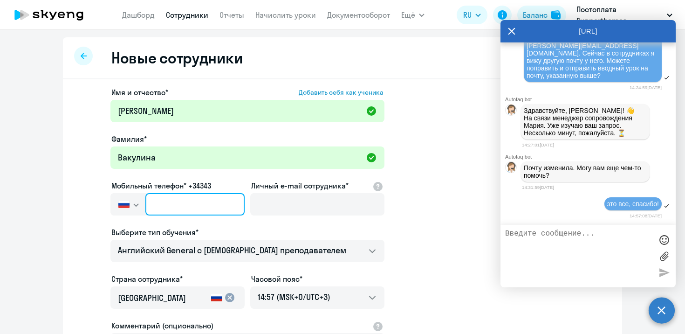
click at [206, 198] on input "text" at bounding box center [194, 204] width 99 height 22
paste input "+375 (29) 554-99-85"
type input "+375 (29) 554-99-85"
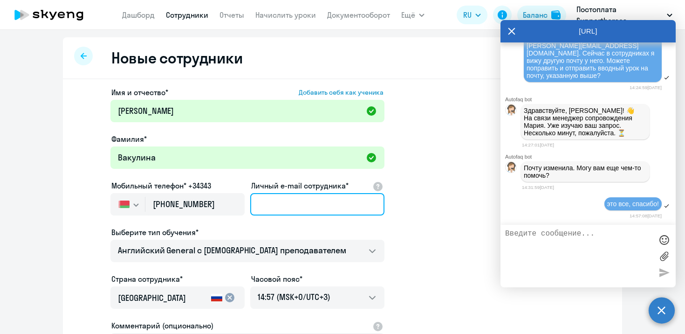
click at [291, 204] on input "Личный e-mail сотрудника*" at bounding box center [317, 204] width 134 height 22
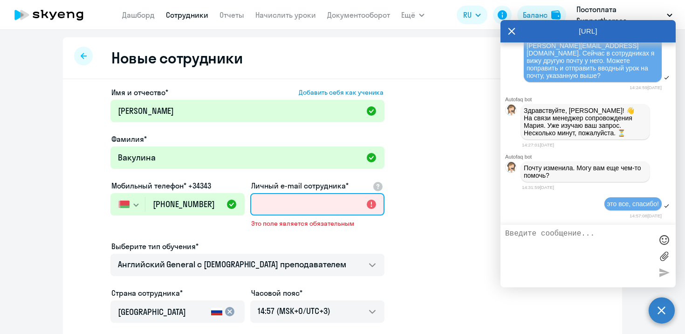
paste input "Vakulina@tut.by"
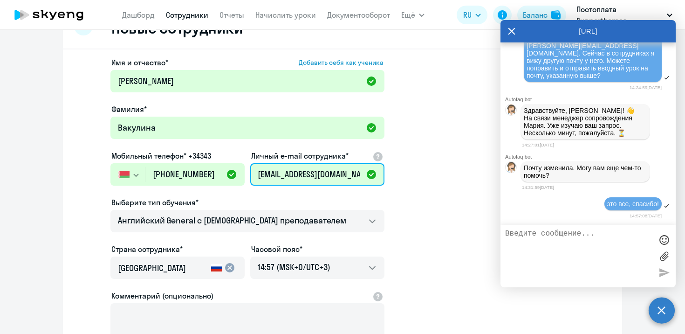
scroll to position [79, 0]
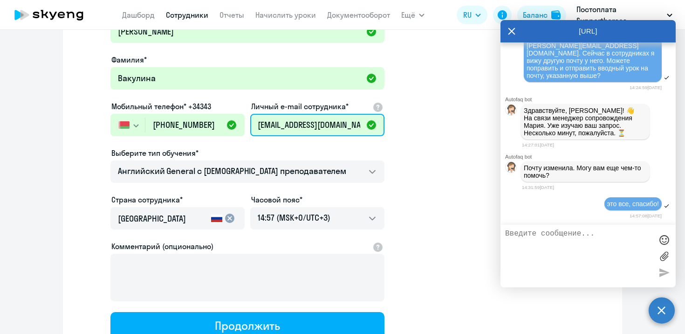
type input "Vakulina@tut.by"
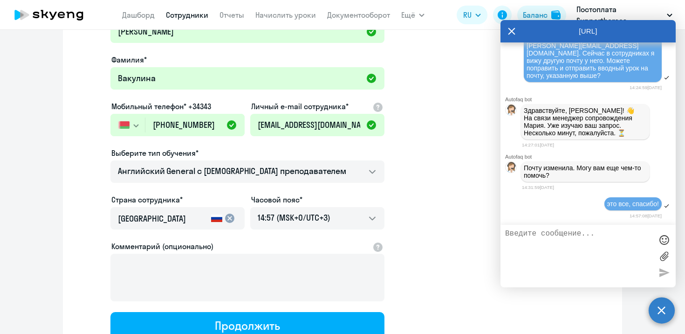
click at [193, 225] on div "Россия" at bounding box center [162, 221] width 89 height 26
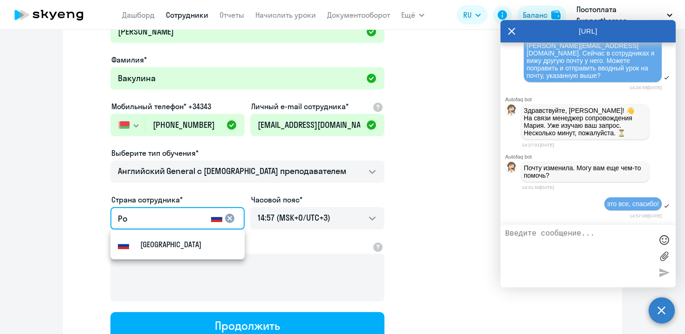
type input "Р"
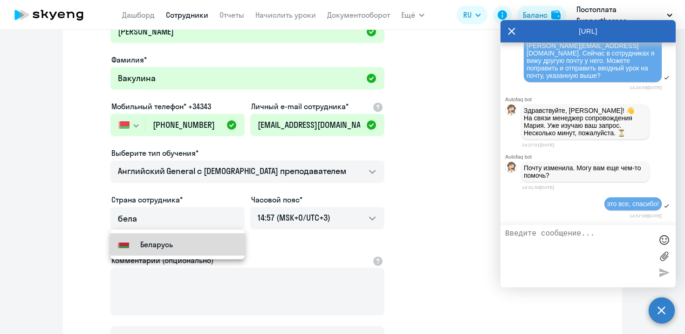
click at [142, 241] on small "Беларусь" at bounding box center [156, 244] width 33 height 11
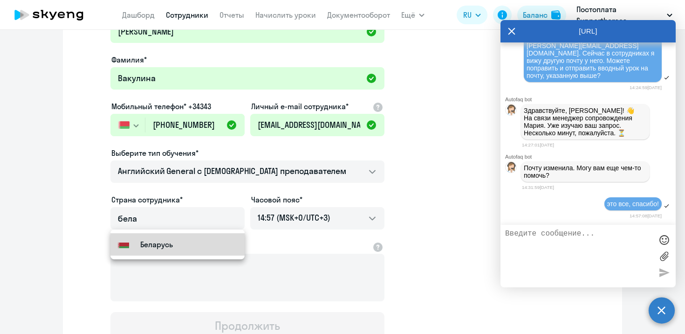
type input "Беларусь"
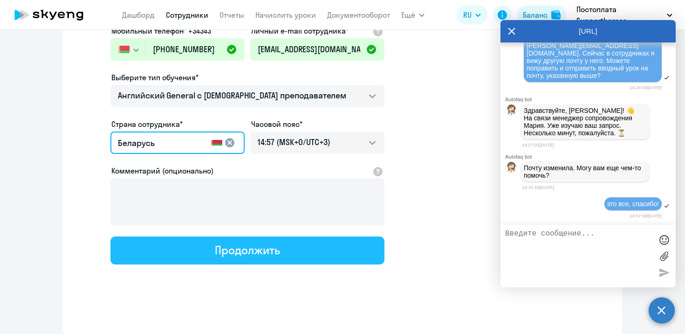
click at [297, 250] on button "Продолжить" at bounding box center [247, 250] width 274 height 28
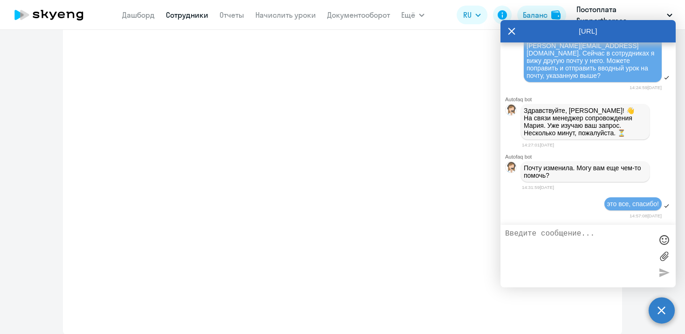
select select "english_adult_not_native_speaker"
select select "3"
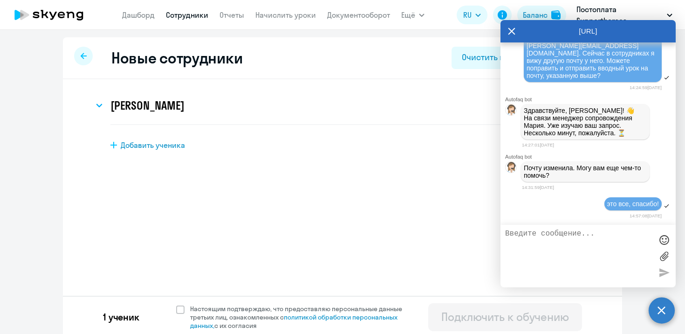
scroll to position [4, 0]
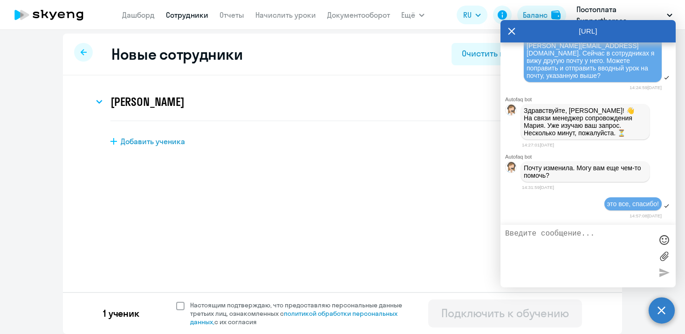
click at [182, 306] on span at bounding box center [180, 306] width 8 height 8
click at [176, 301] on input "Настоящим подтверждаю, что предоставляю персональные данные третьих лиц, ознако…" at bounding box center [176, 300] width 0 height 0
checkbox input "true"
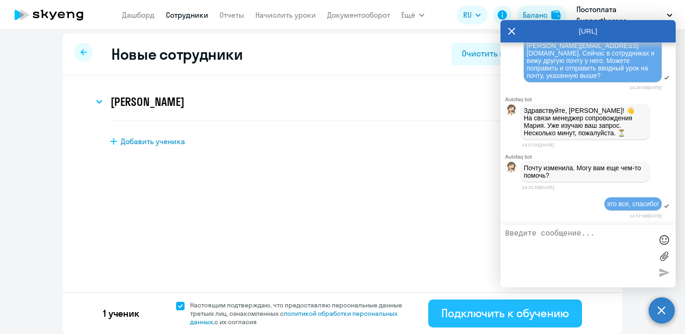
click at [451, 316] on div "Подключить к обучению" at bounding box center [505, 312] width 128 height 15
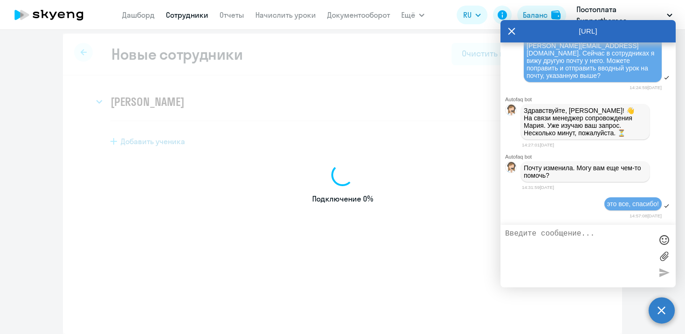
select select "english_adult_not_native_speaker"
select select "3"
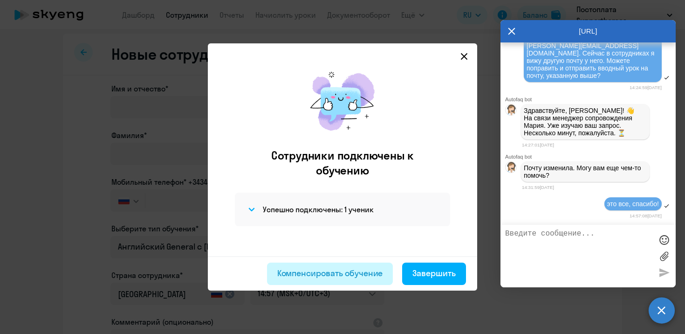
click at [323, 274] on div "Компенсировать обучение" at bounding box center [330, 273] width 106 height 12
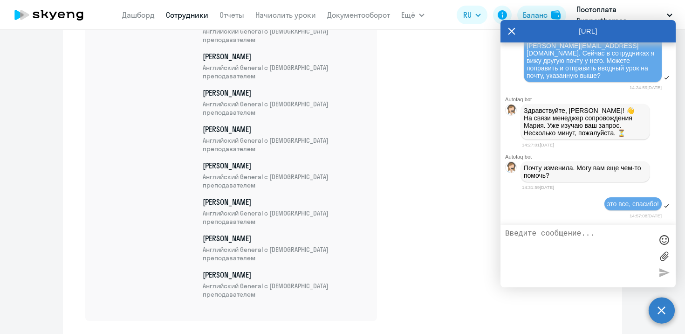
scroll to position [605, 0]
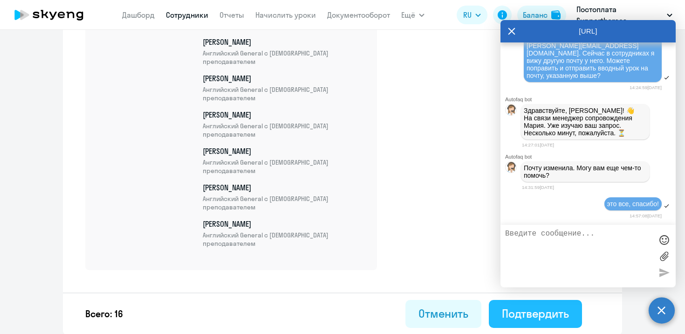
click at [543, 313] on div "Подтвердить" at bounding box center [535, 313] width 67 height 15
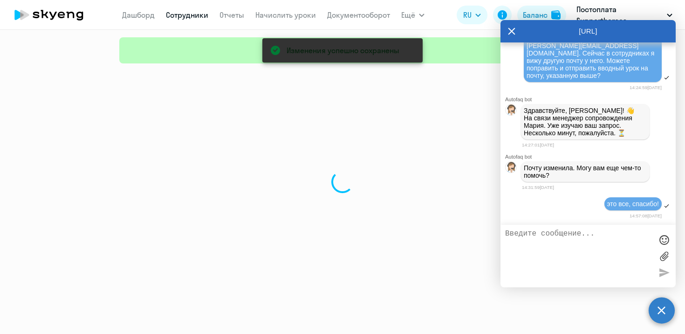
select select "30"
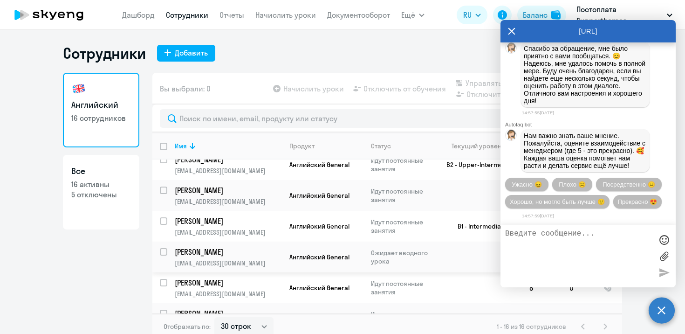
scroll to position [6, 0]
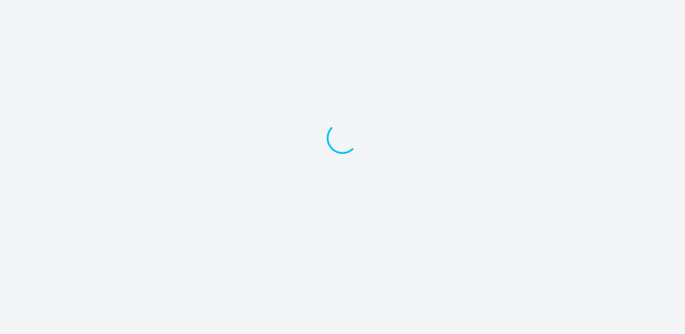
select select "30"
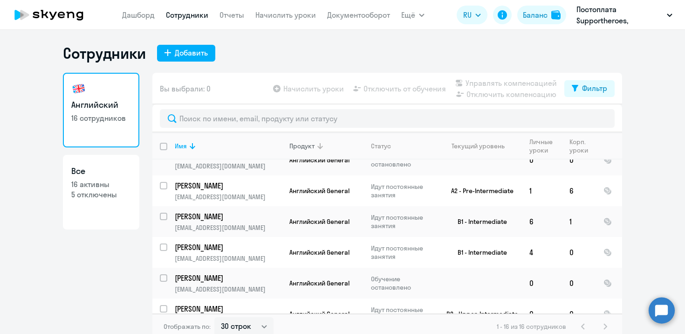
scroll to position [335, 0]
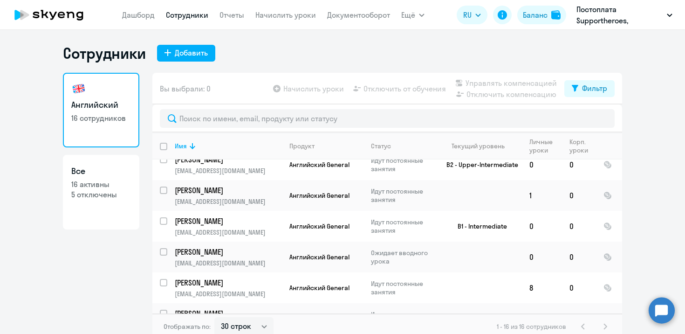
click at [667, 316] on circle at bounding box center [662, 310] width 26 height 26
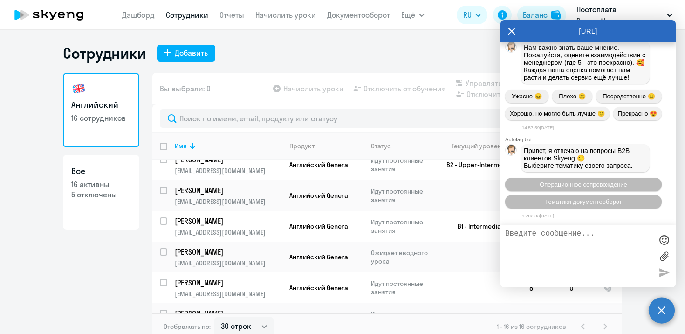
scroll to position [23398, 0]
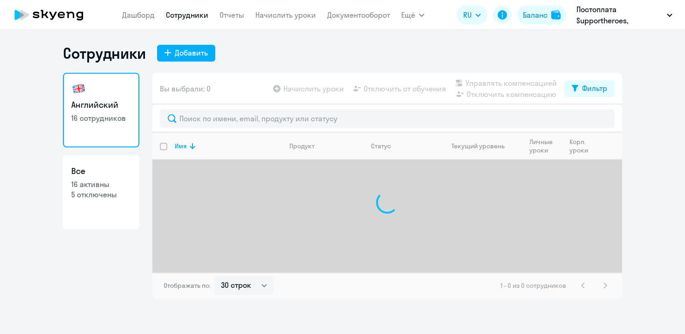
select select "30"
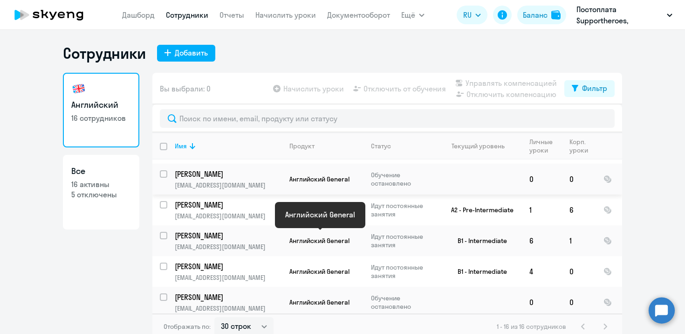
scroll to position [335, 0]
